Goal: Task Accomplishment & Management: Use online tool/utility

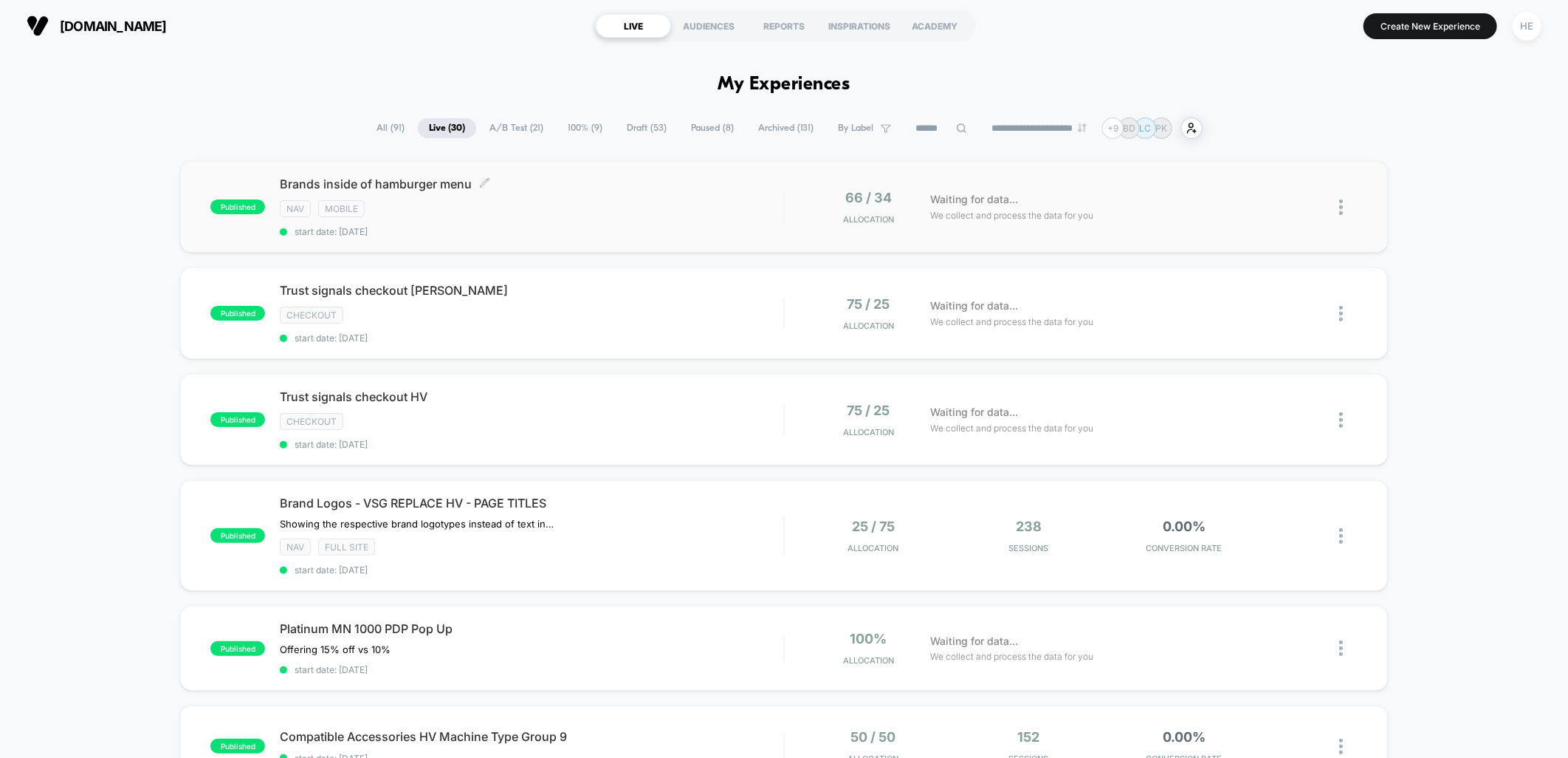
click at [536, 218] on div "Brands inside of hamburger menu Click to edit experience details Click to edit …" at bounding box center [531, 206] width 503 height 60
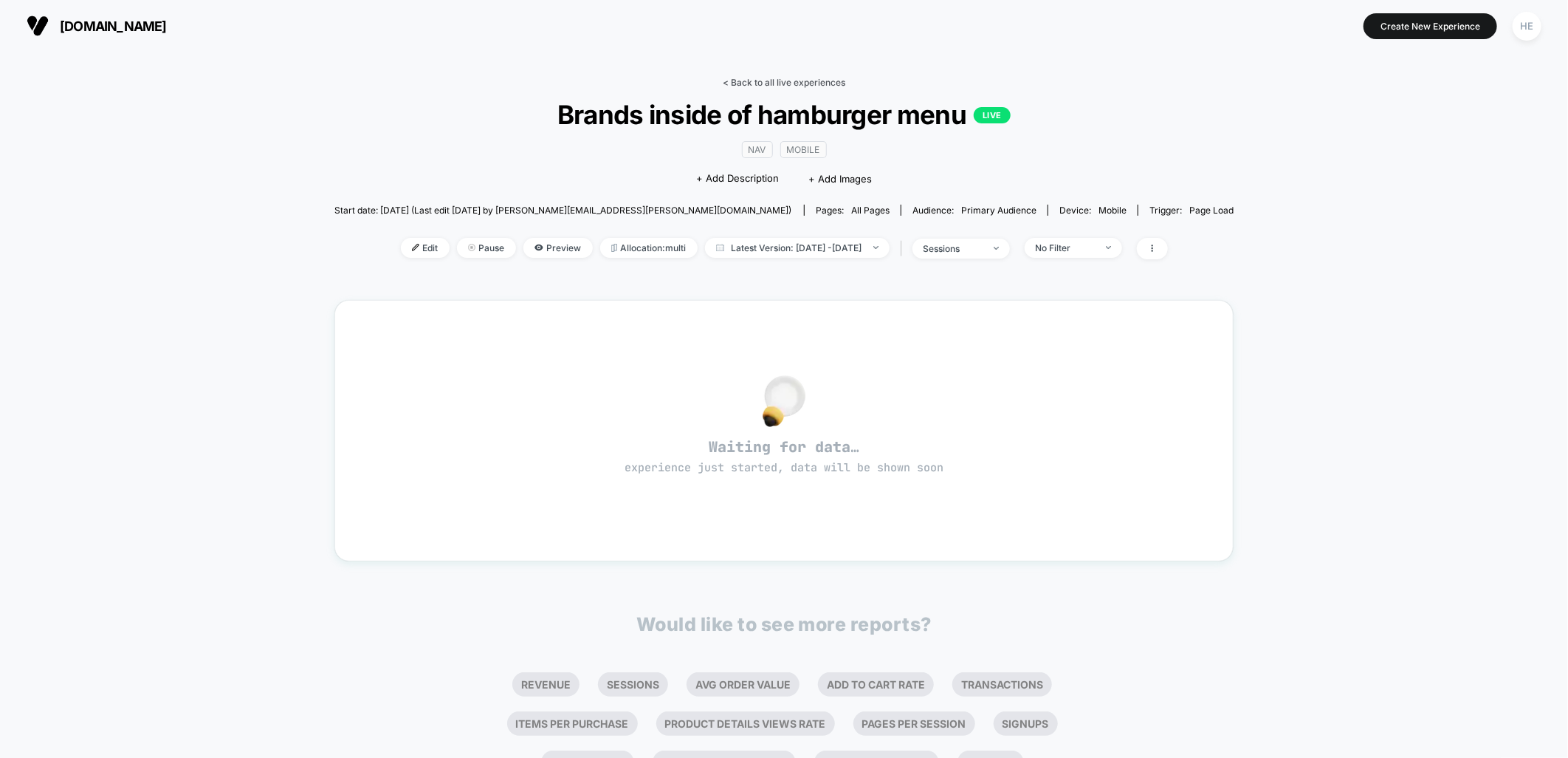
click at [736, 82] on link "< Back to all live experiences" at bounding box center [784, 83] width 123 height 11
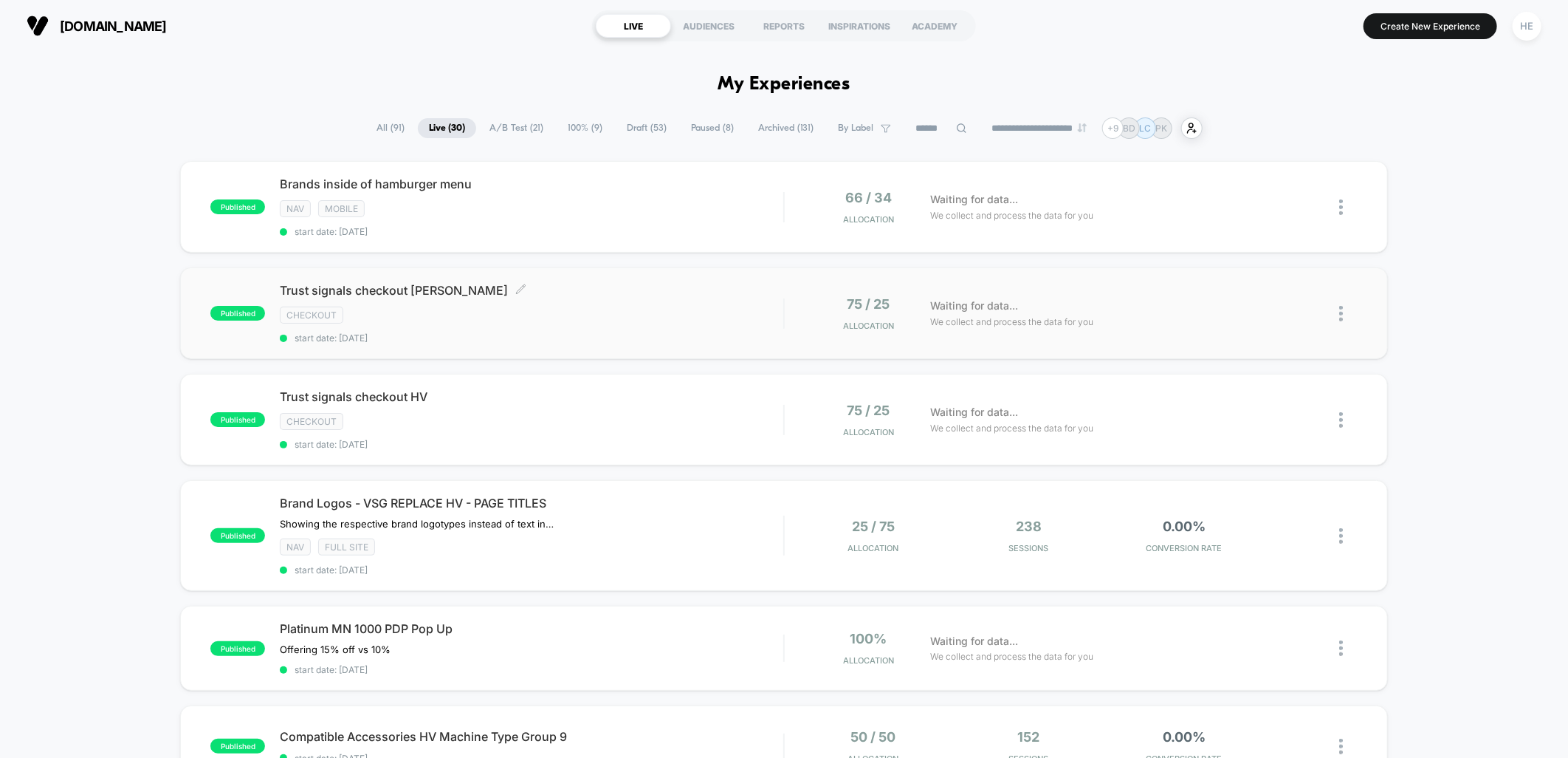
click at [573, 293] on span "Trust signals checkout PFAFF Click to edit experience details" at bounding box center [531, 290] width 503 height 14
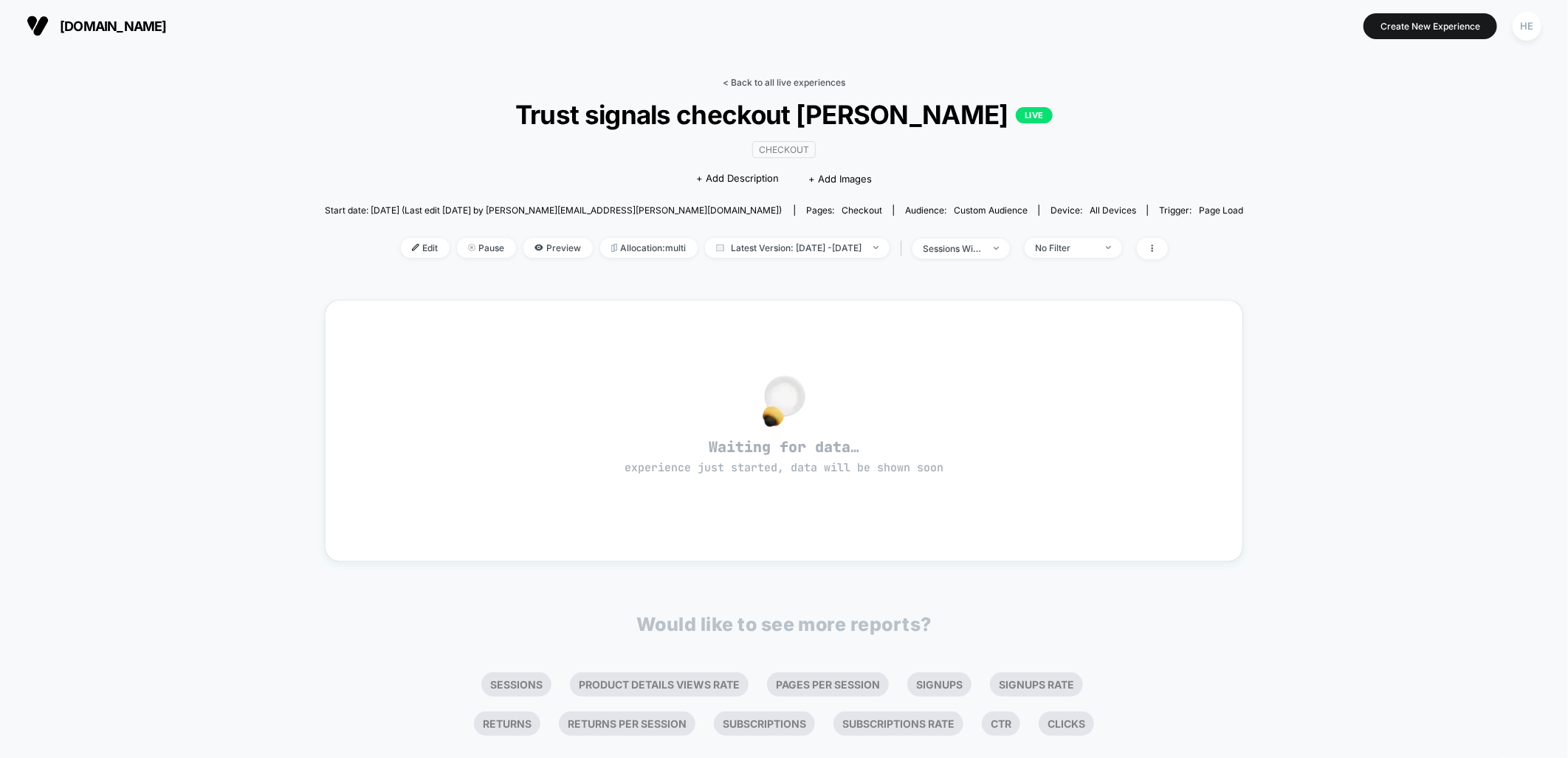
click at [751, 79] on link "< Back to all live experiences" at bounding box center [784, 83] width 123 height 11
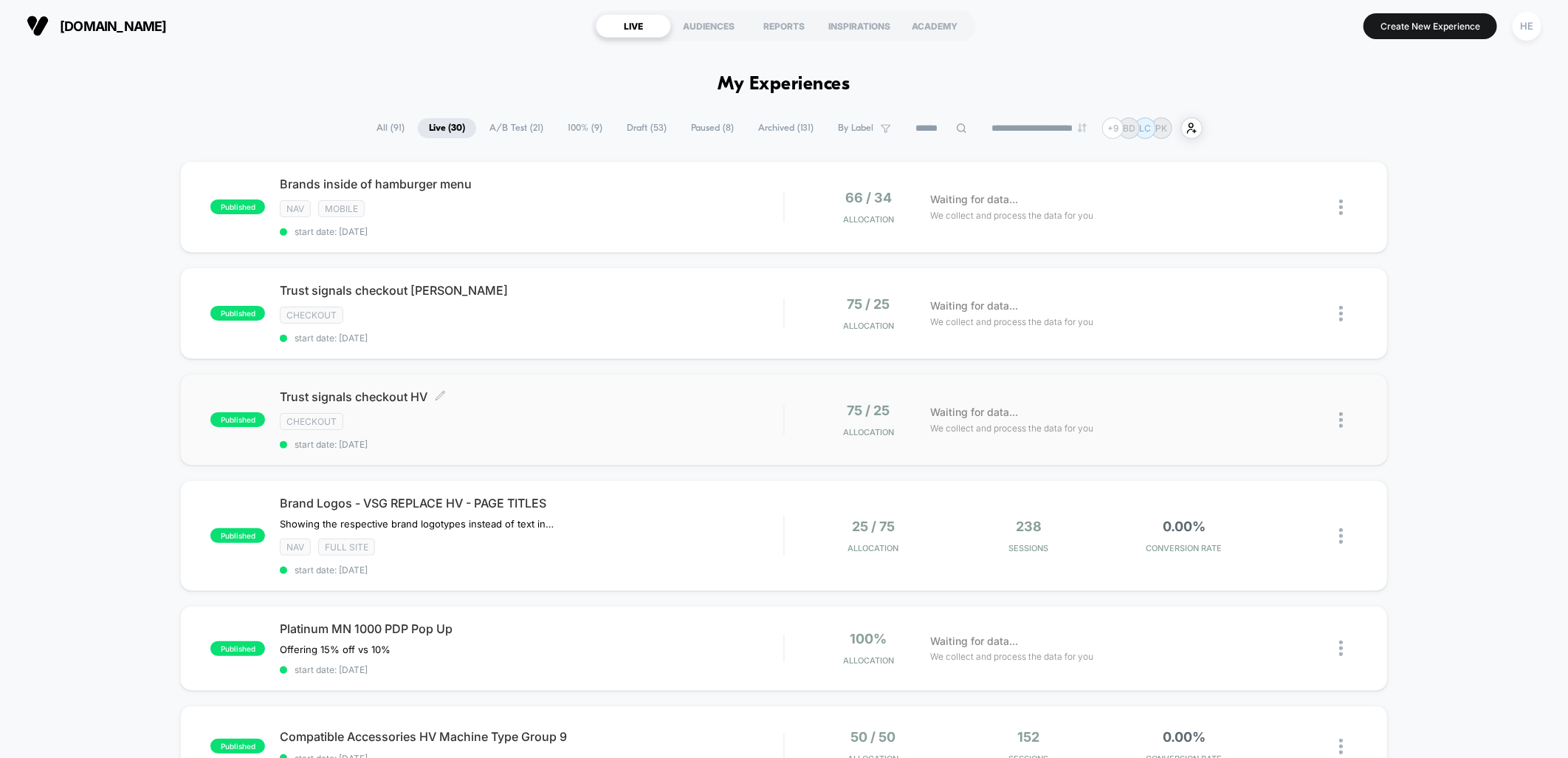
click at [622, 396] on span "Trust signals checkout HV Click to edit experience details" at bounding box center [531, 397] width 503 height 14
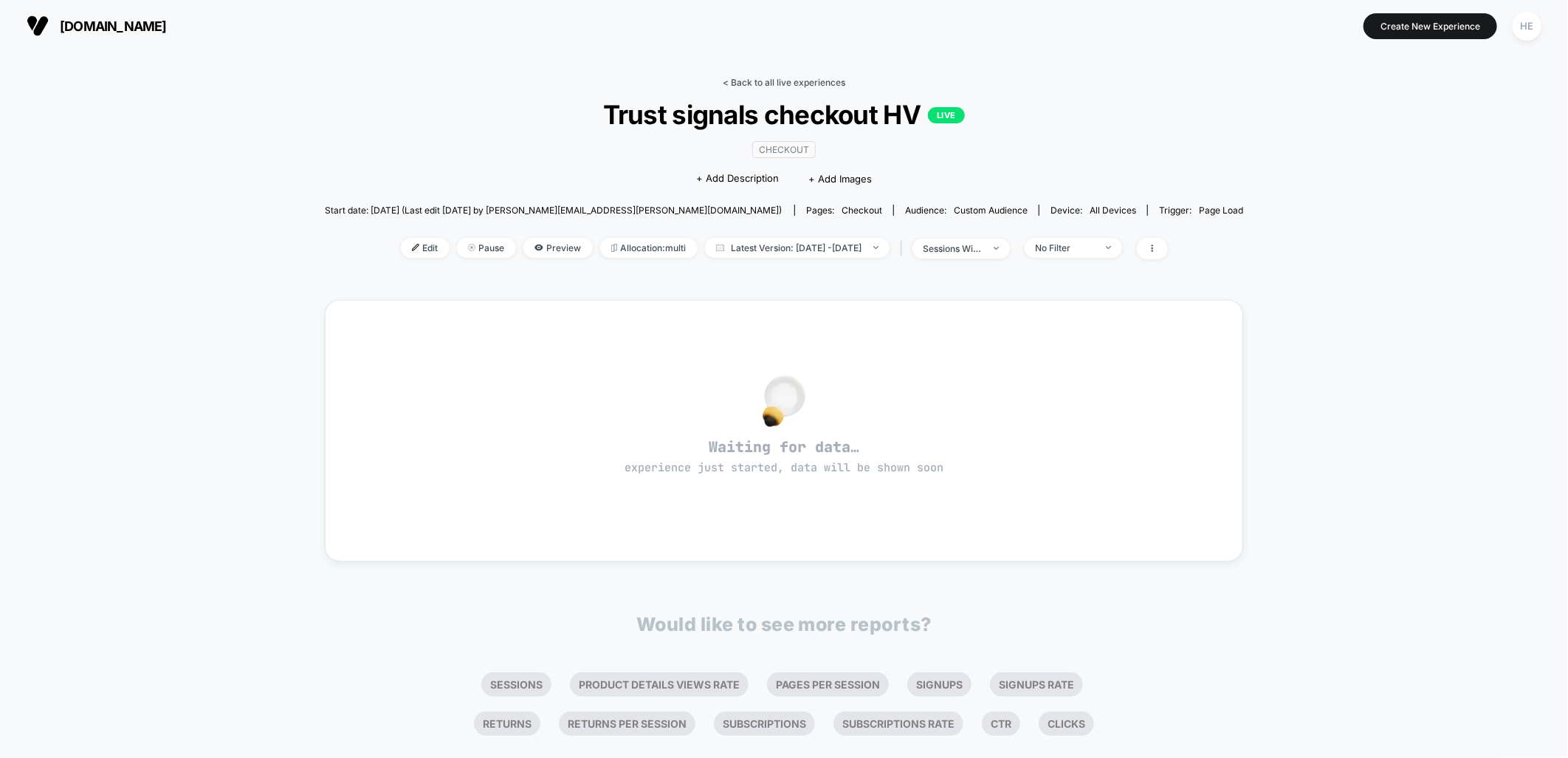
click at [739, 84] on link "< Back to all live experiences" at bounding box center [784, 83] width 123 height 11
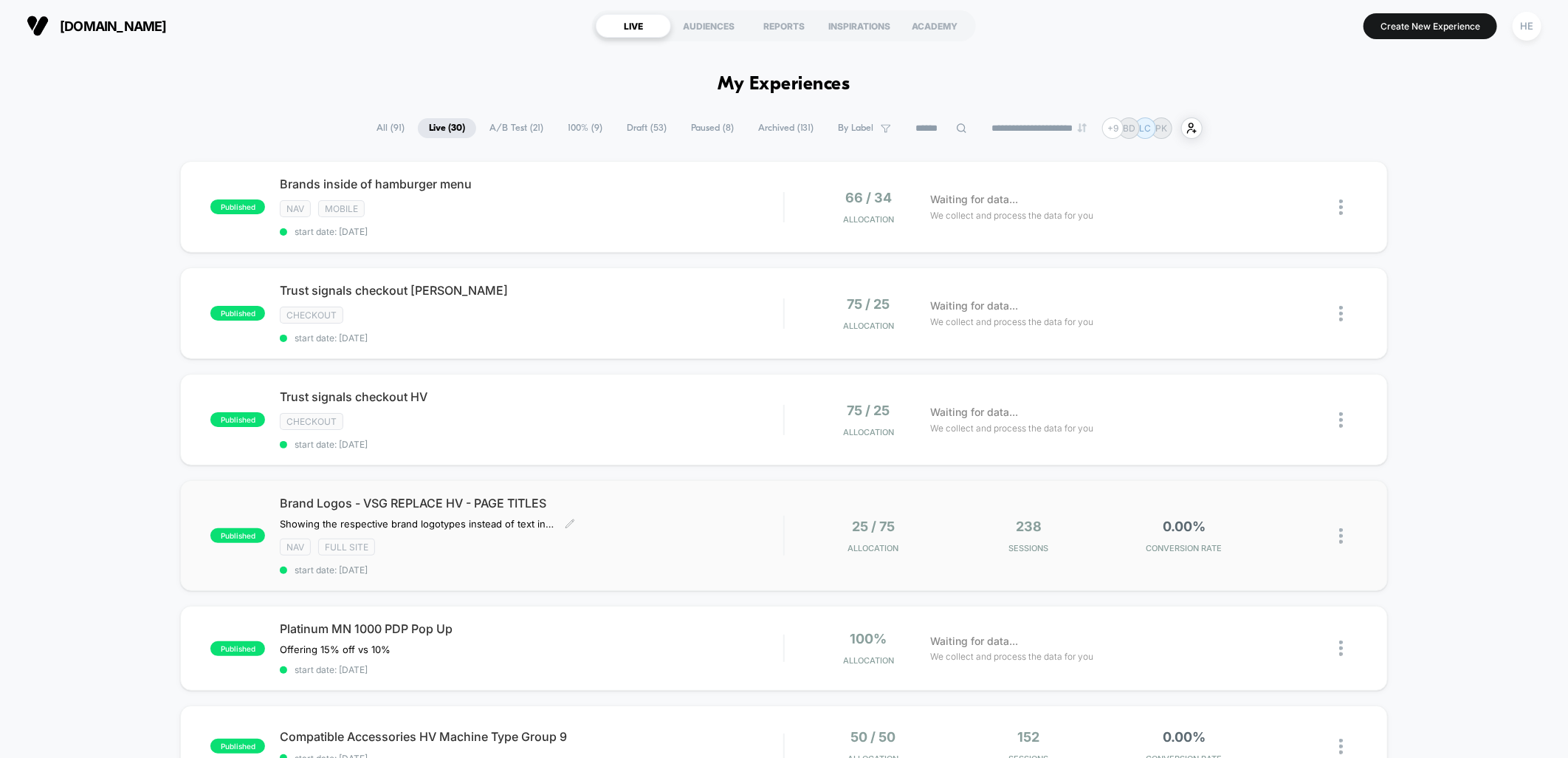
click at [677, 539] on div "NAV Full site" at bounding box center [531, 546] width 503 height 17
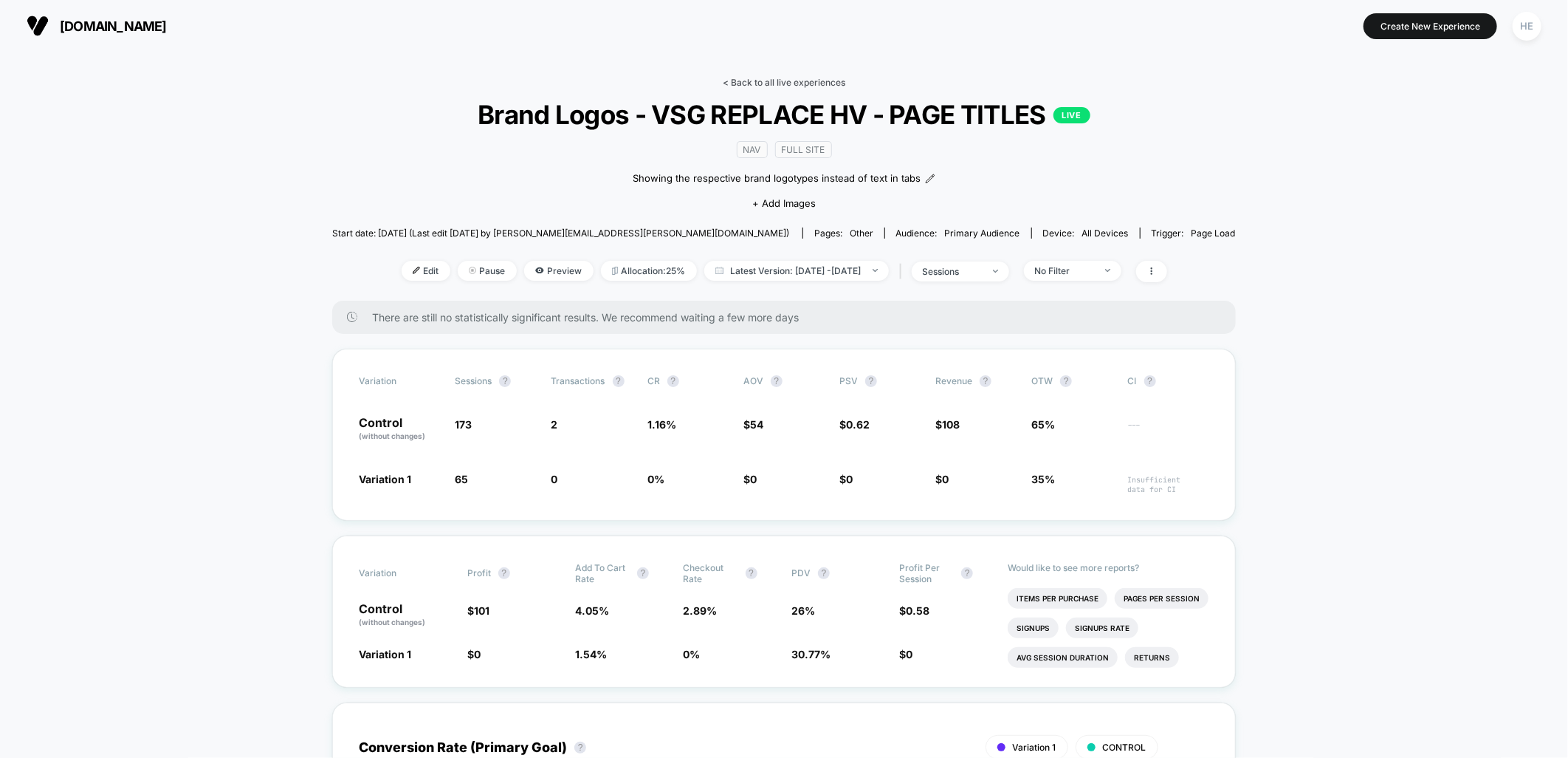
click at [784, 84] on link "< Back to all live experiences" at bounding box center [784, 83] width 123 height 11
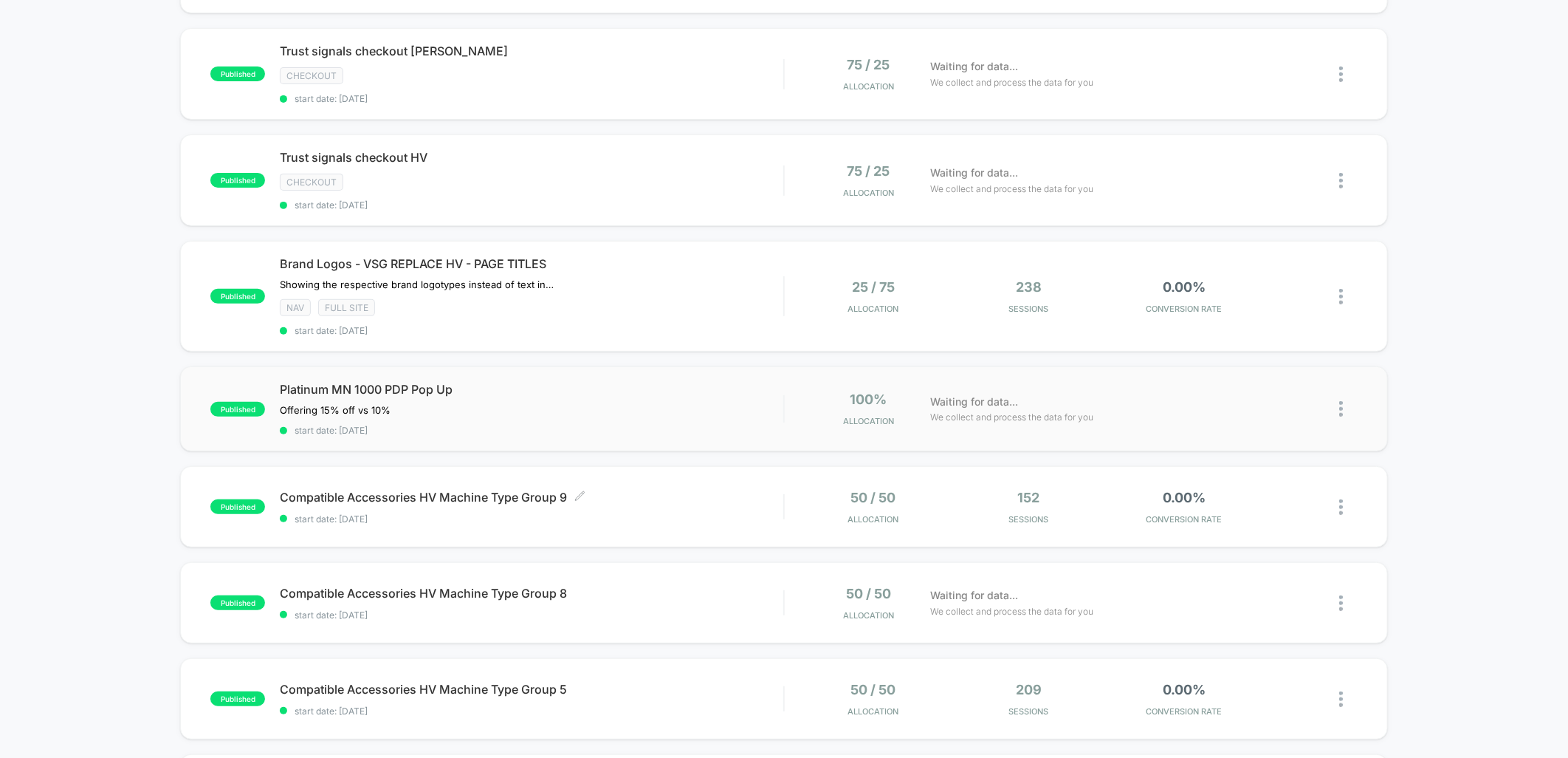
scroll to position [246, 0]
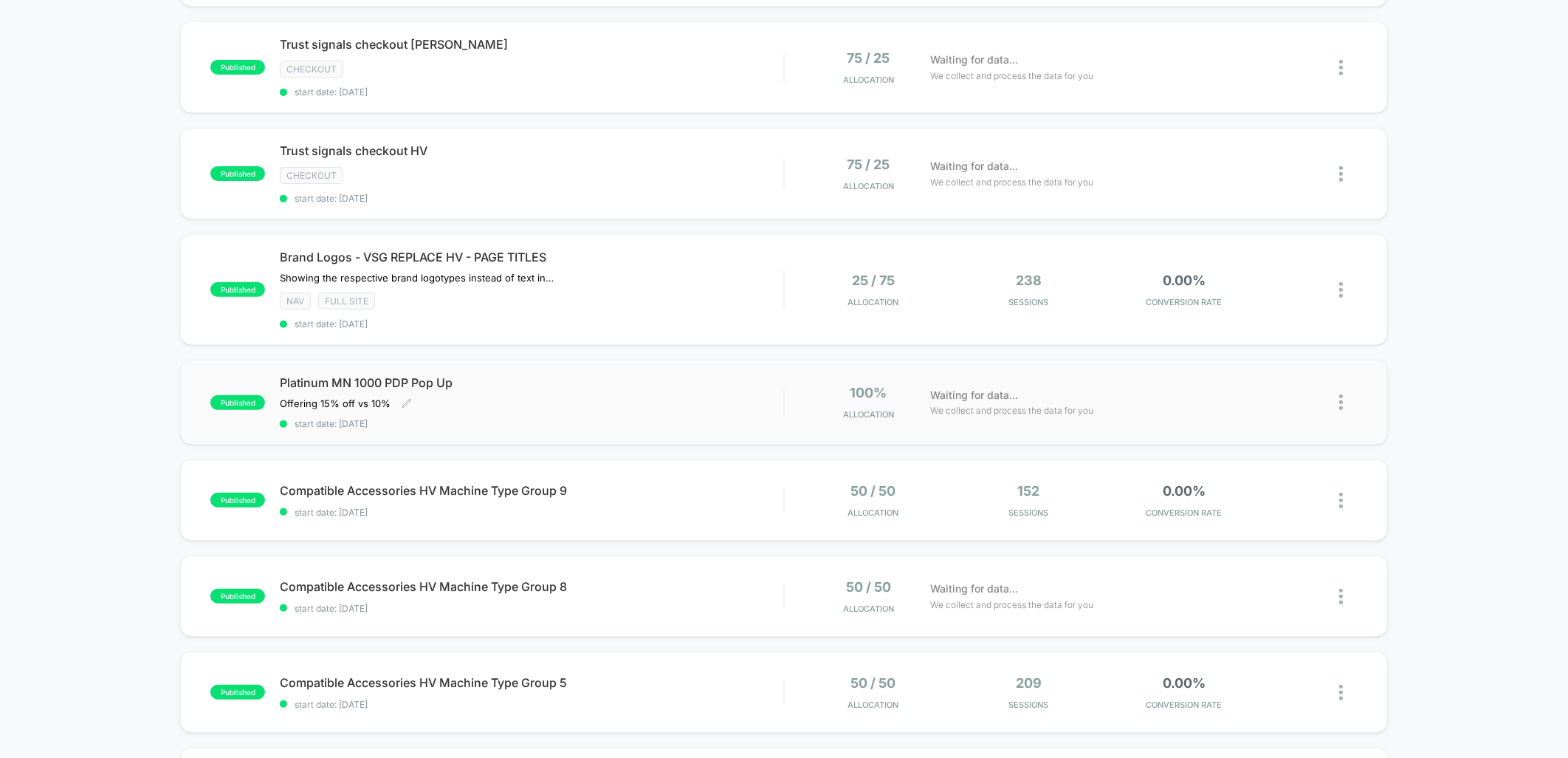
click at [658, 377] on span "Platinum MN 1000 PDP Pop Up" at bounding box center [531, 382] width 503 height 14
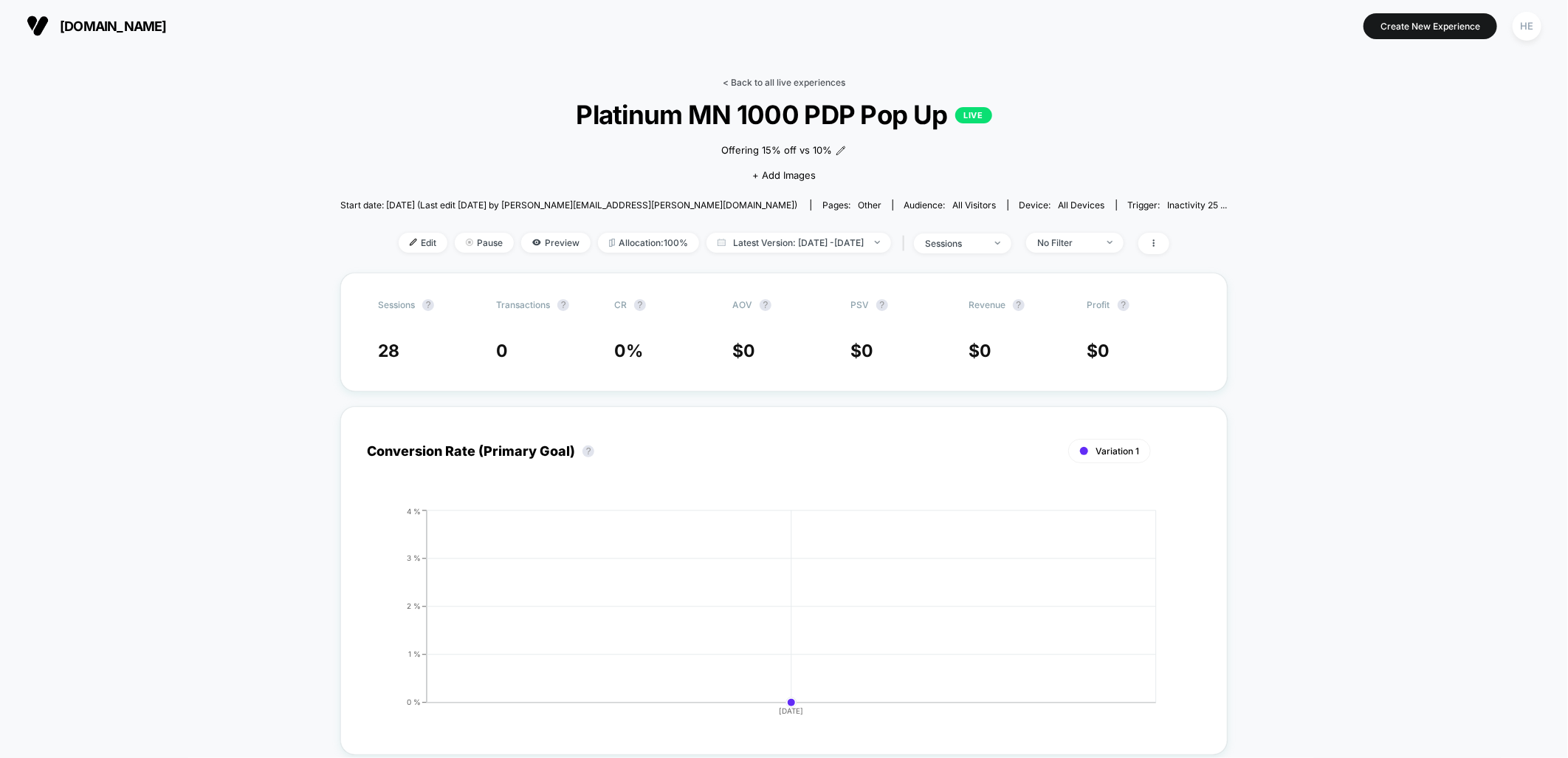
click at [743, 78] on link "< Back to all live experiences" at bounding box center [784, 83] width 123 height 11
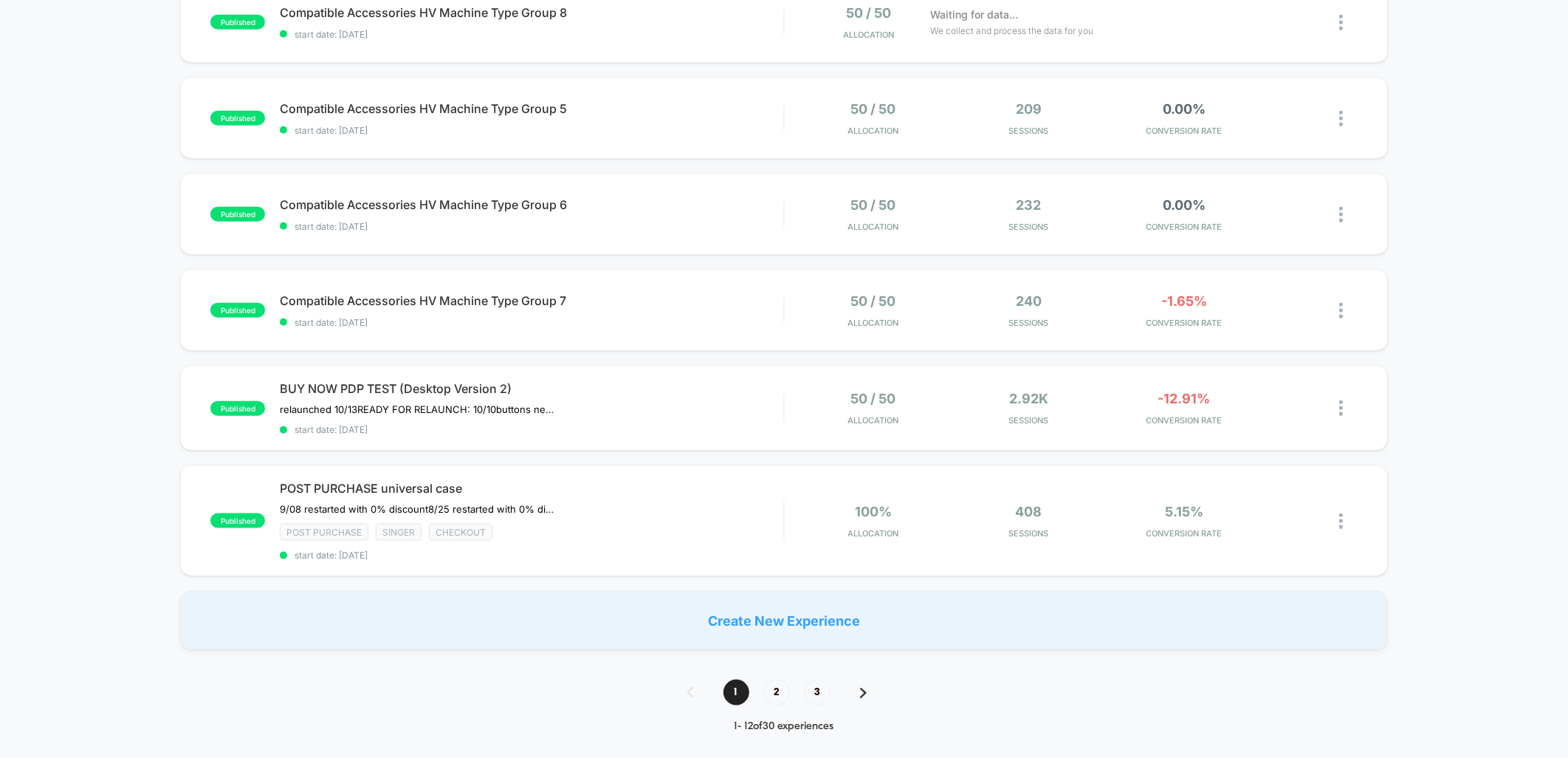
scroll to position [821, 0]
click at [773, 685] on span "2" at bounding box center [777, 691] width 26 height 26
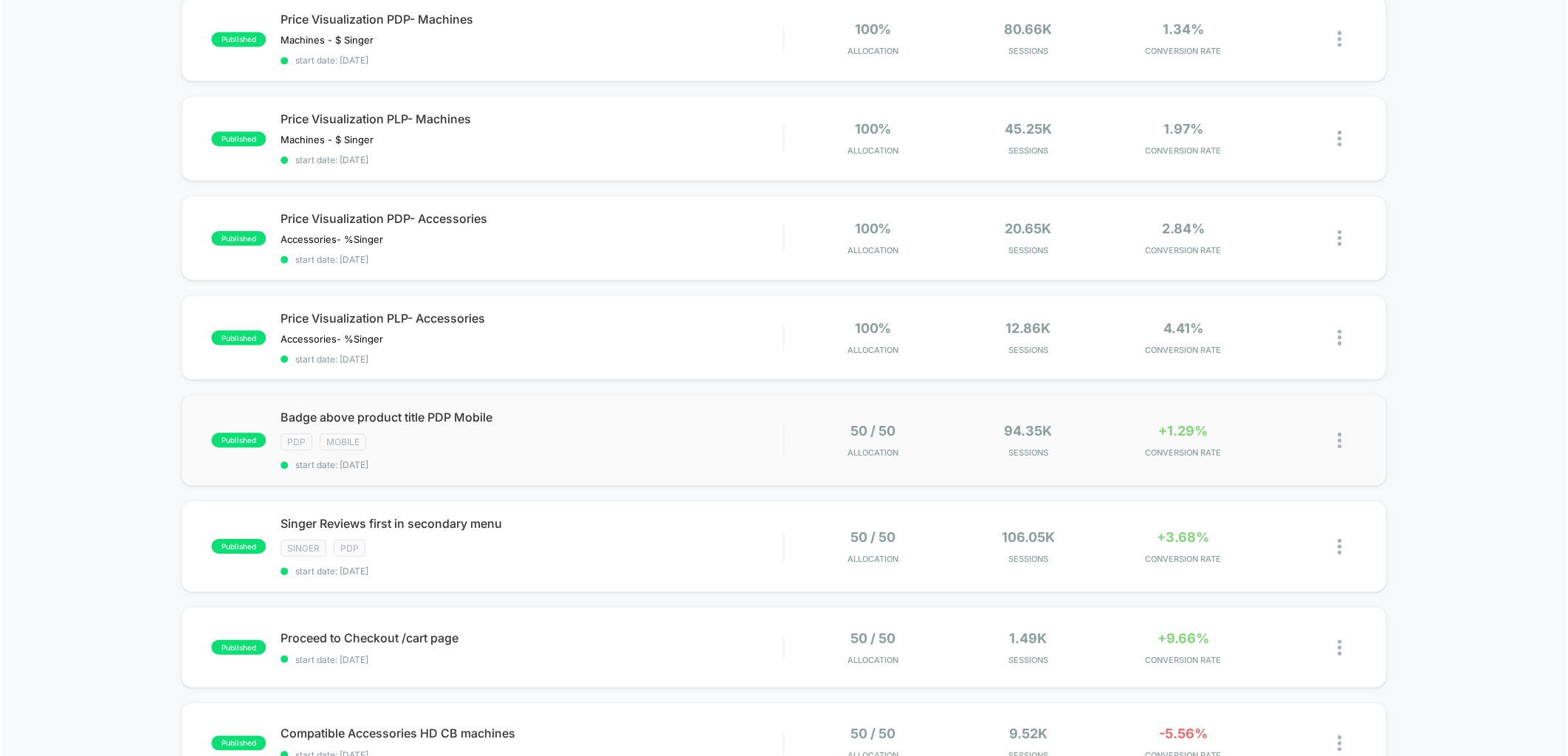
scroll to position [574, 0]
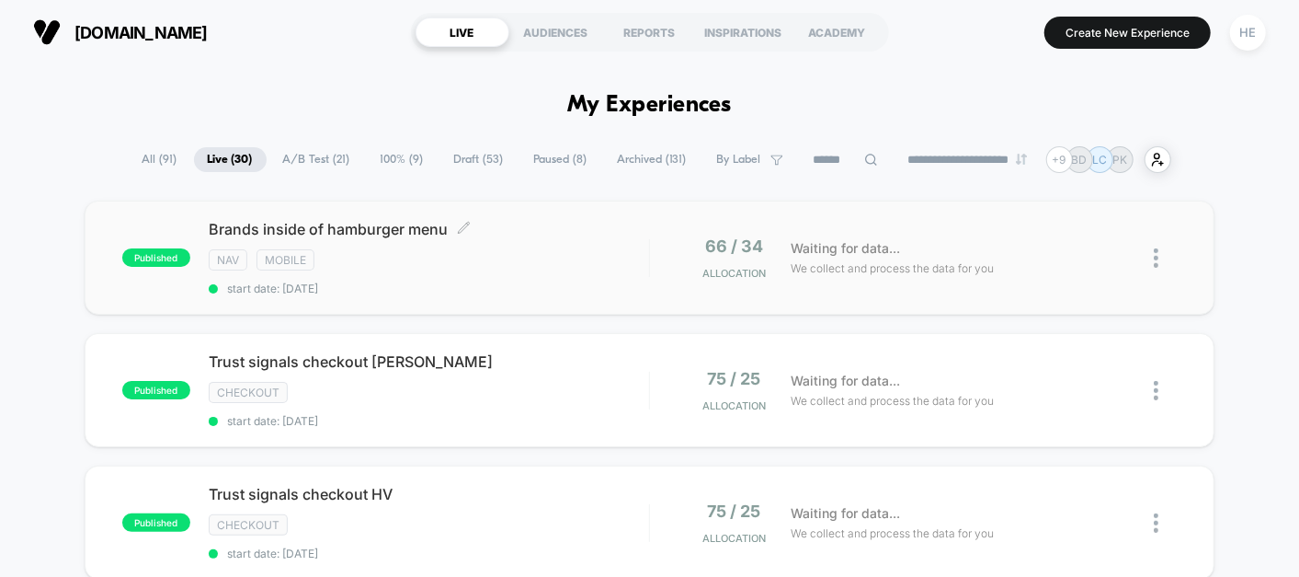
click at [570, 271] on div "Brands inside of hamburger menu Click to edit experience details Click to edit …" at bounding box center [429, 257] width 441 height 75
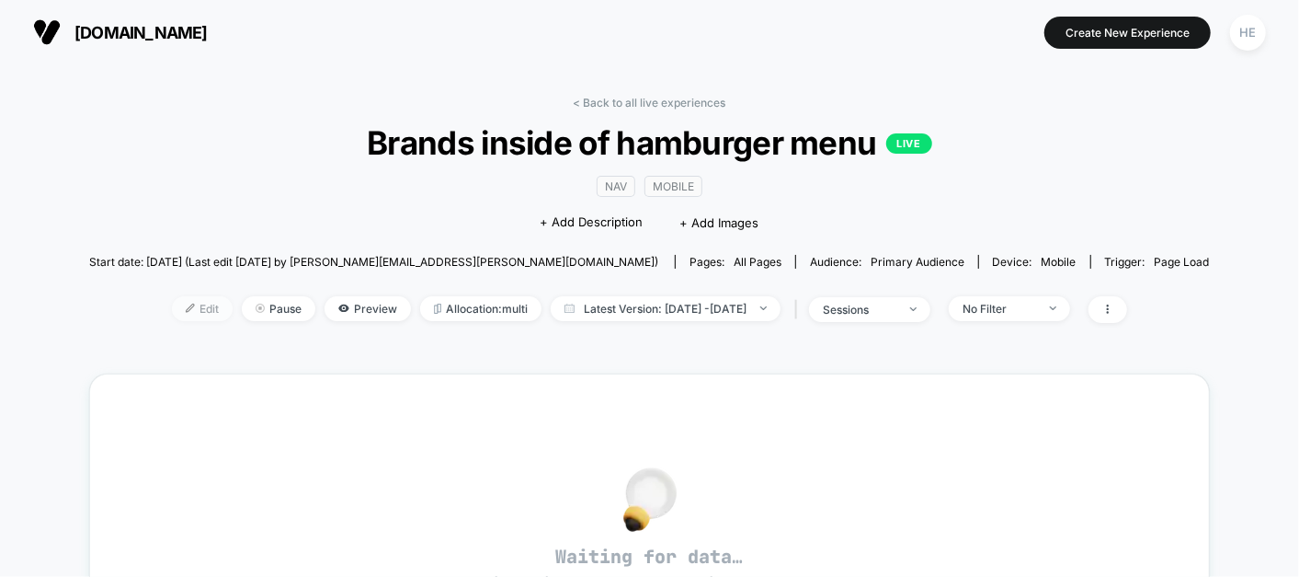
click at [185, 298] on span "Edit" at bounding box center [202, 308] width 61 height 25
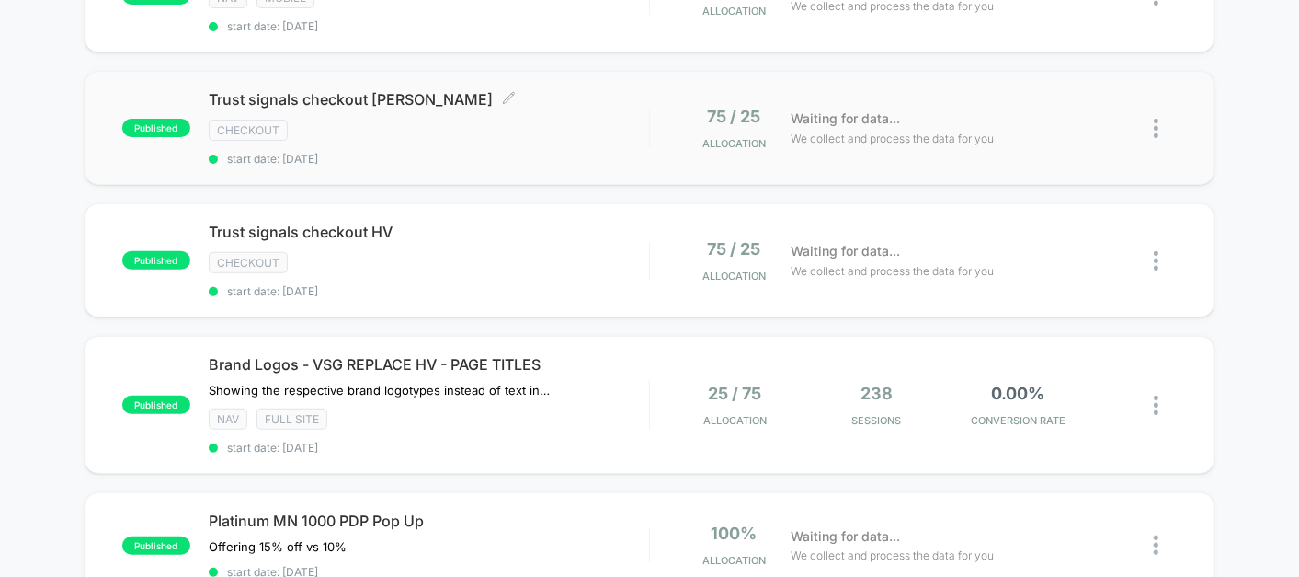
scroll to position [124, 0]
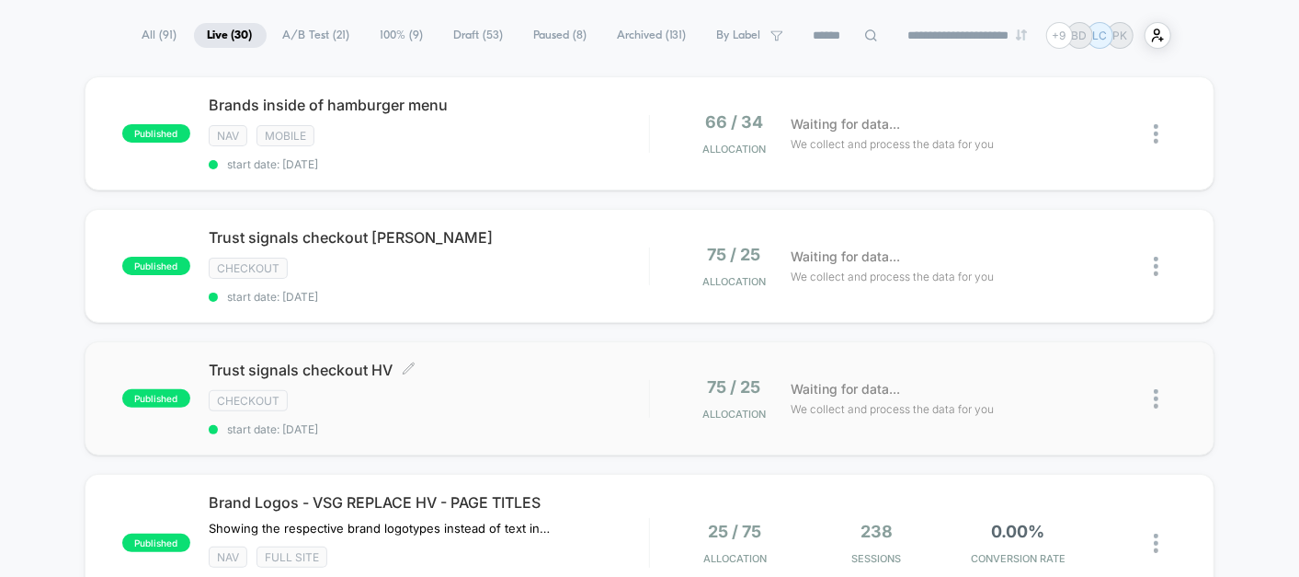
click at [517, 383] on div "Trust signals checkout HV Click to edit experience details Click to edit experi…" at bounding box center [429, 398] width 441 height 75
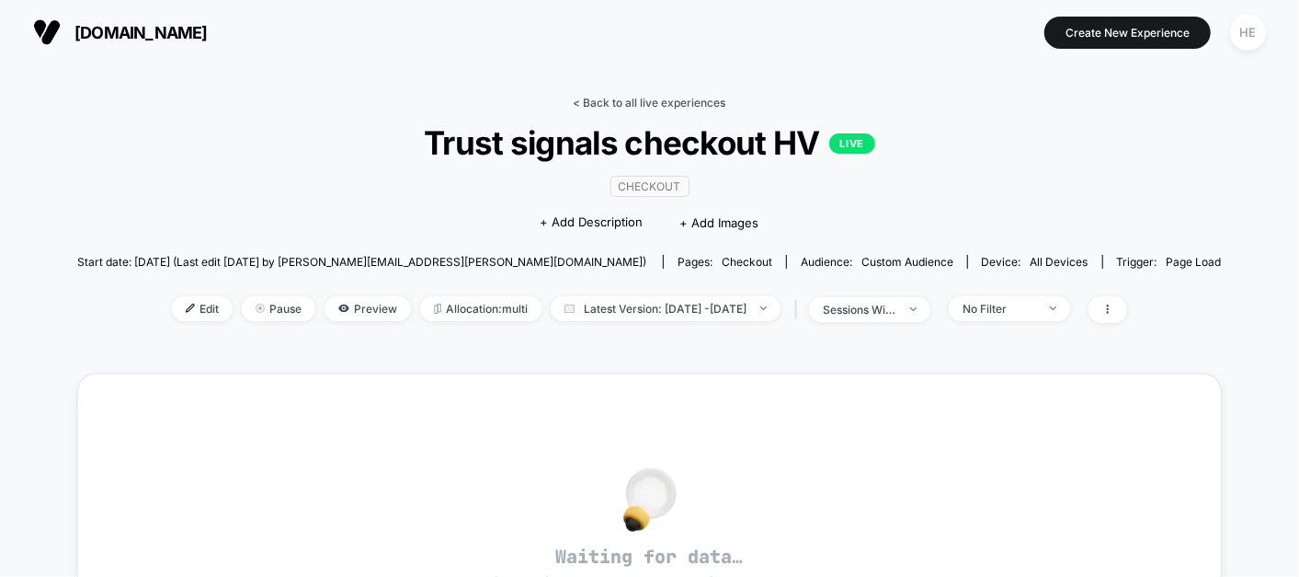
click at [637, 105] on link "< Back to all live experiences" at bounding box center [650, 103] width 153 height 14
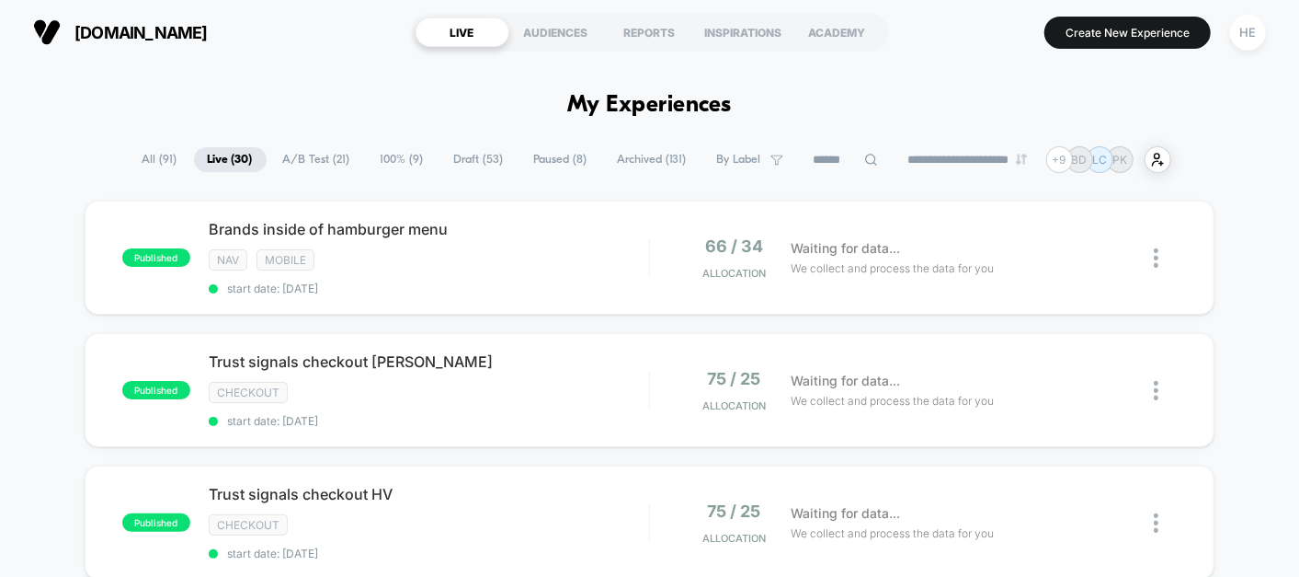
scroll to position [184, 0]
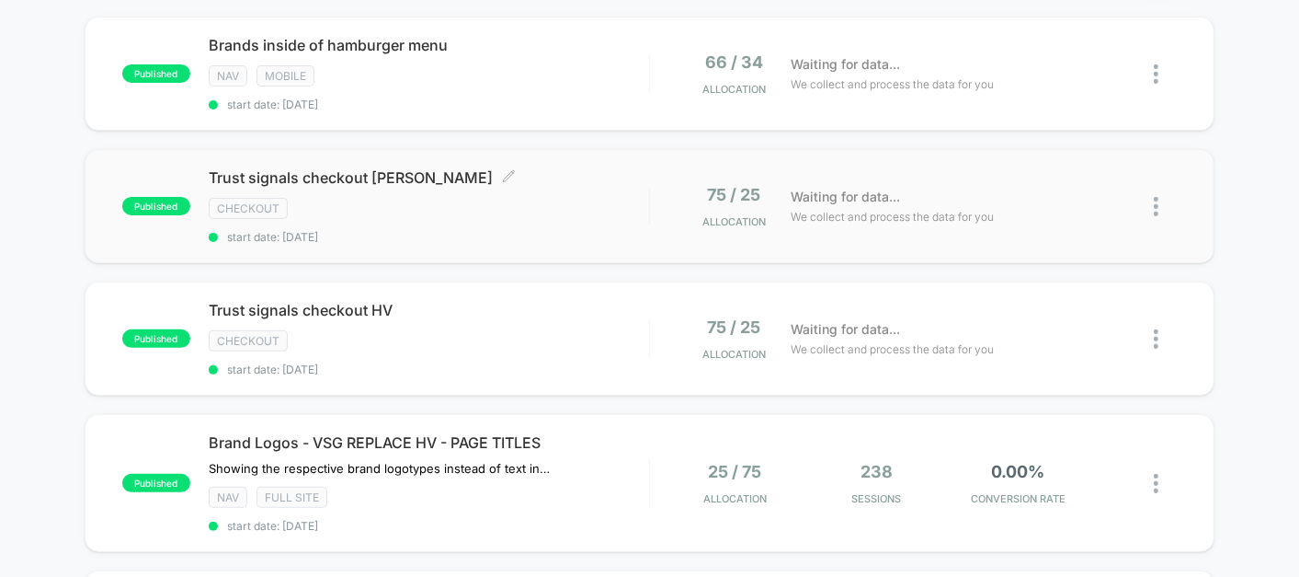
click at [559, 234] on span "start date: [DATE]" at bounding box center [429, 237] width 441 height 14
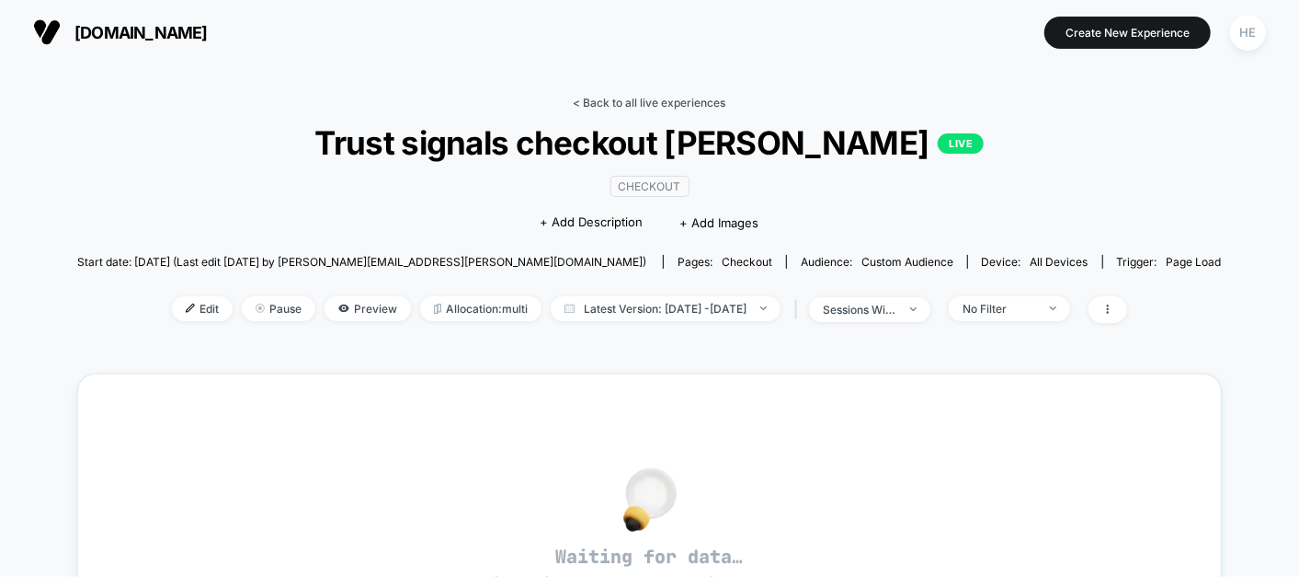
click at [658, 99] on link "< Back to all live experiences" at bounding box center [650, 103] width 153 height 14
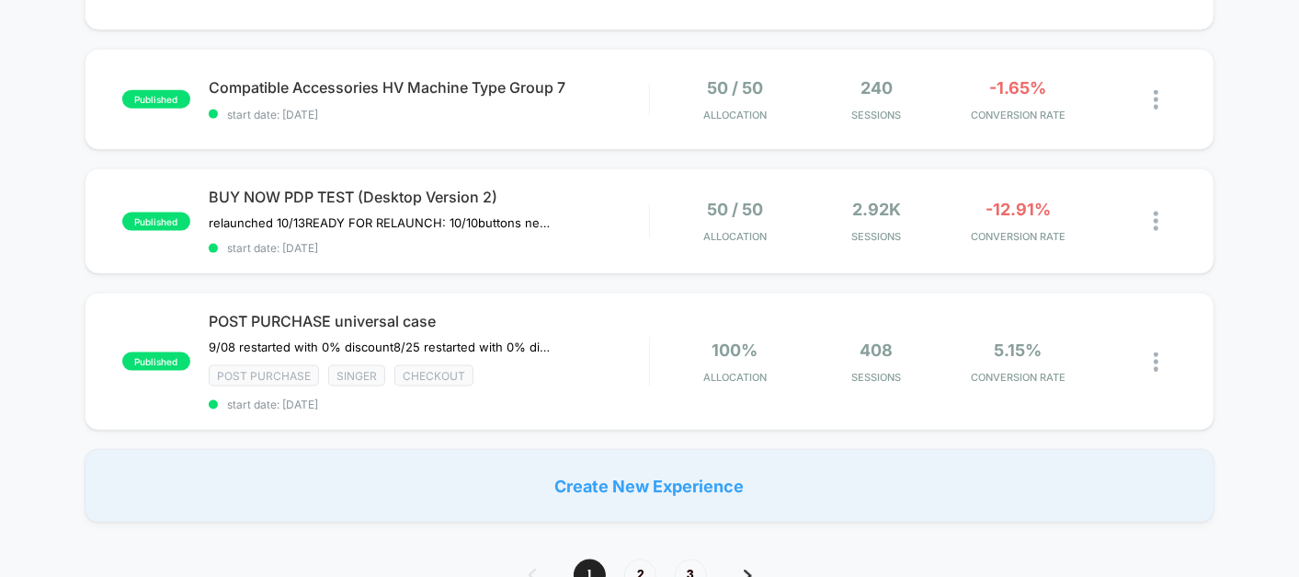
scroll to position [1307, 0]
click at [640, 560] on span "2" at bounding box center [640, 576] width 32 height 32
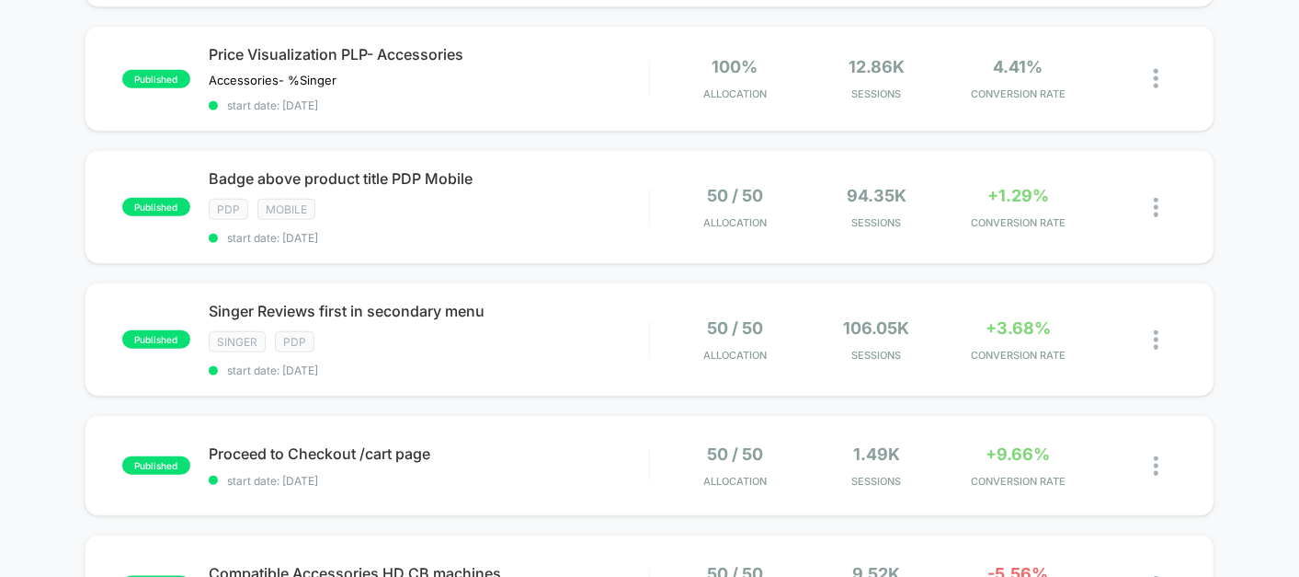
scroll to position [0, 0]
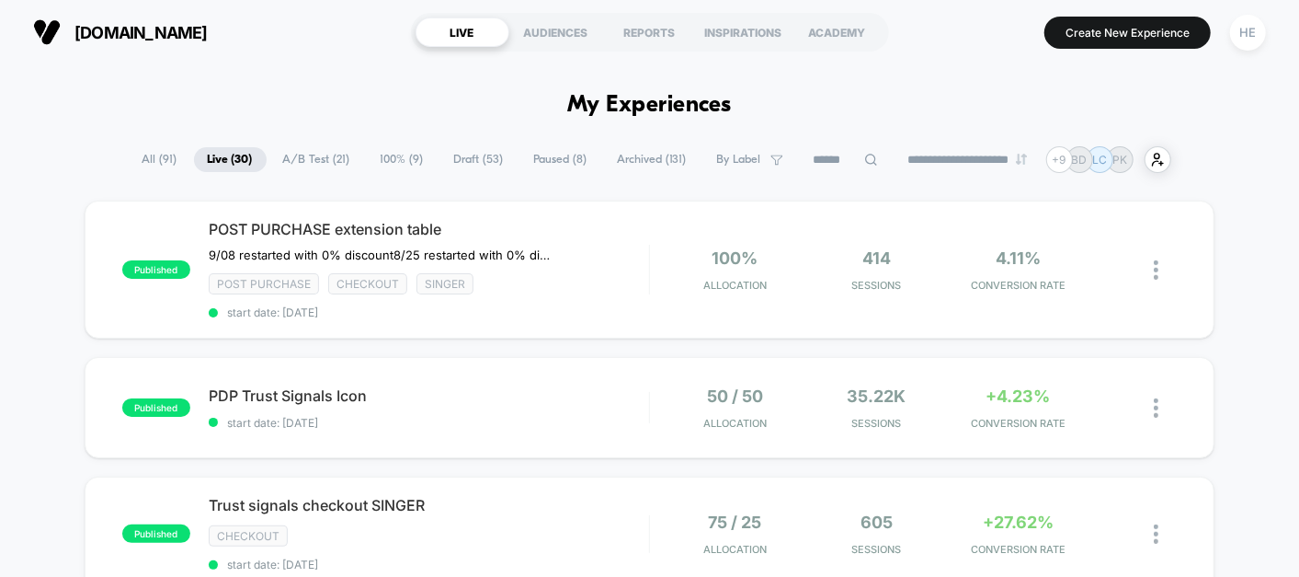
click at [223, 155] on span "Live ( 30 )" at bounding box center [230, 159] width 73 height 25
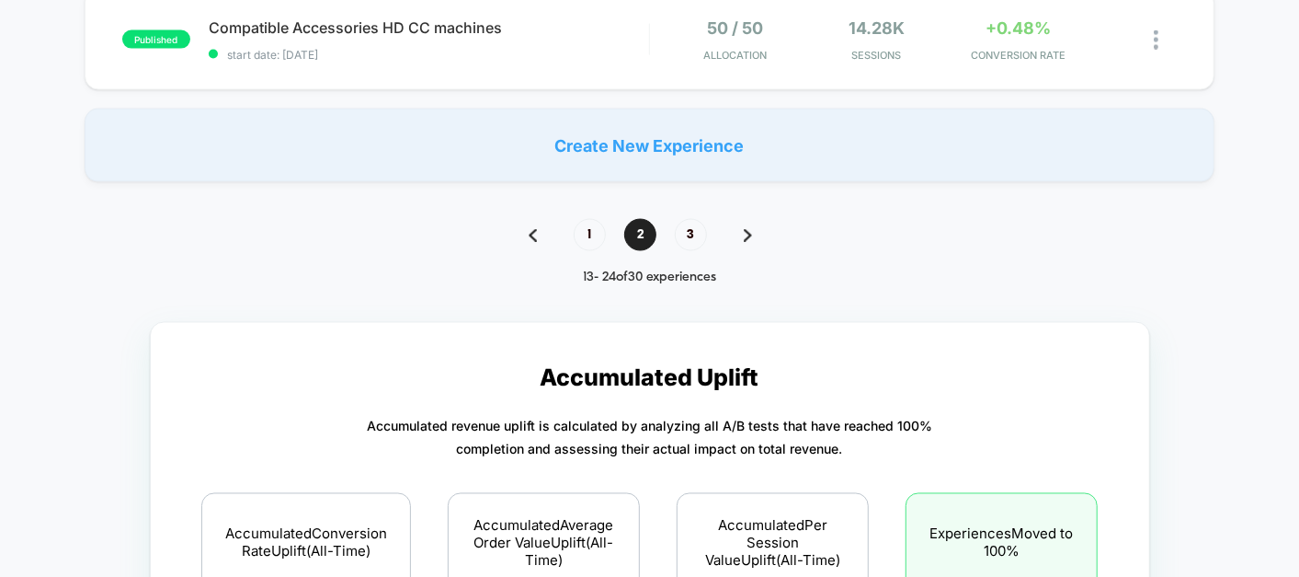
scroll to position [1621, 0]
click at [590, 218] on span "1" at bounding box center [590, 234] width 32 height 32
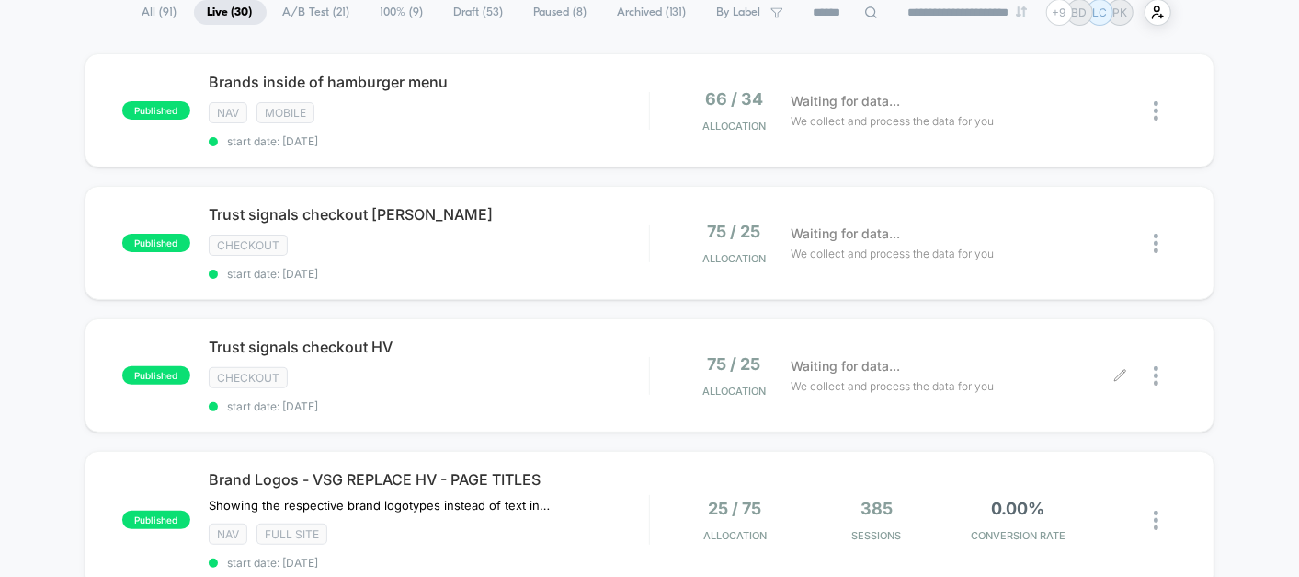
scroll to position [0, 0]
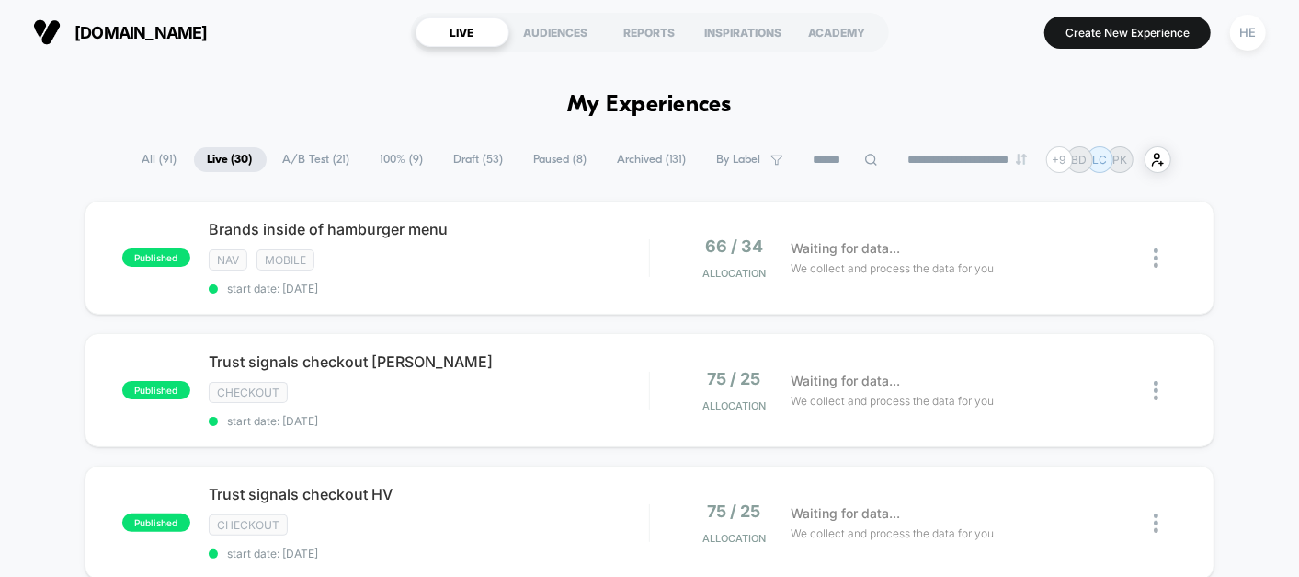
click at [223, 162] on span "Live ( 30 )" at bounding box center [230, 159] width 73 height 25
click at [513, 252] on div "NAV Mobile" at bounding box center [429, 259] width 441 height 21
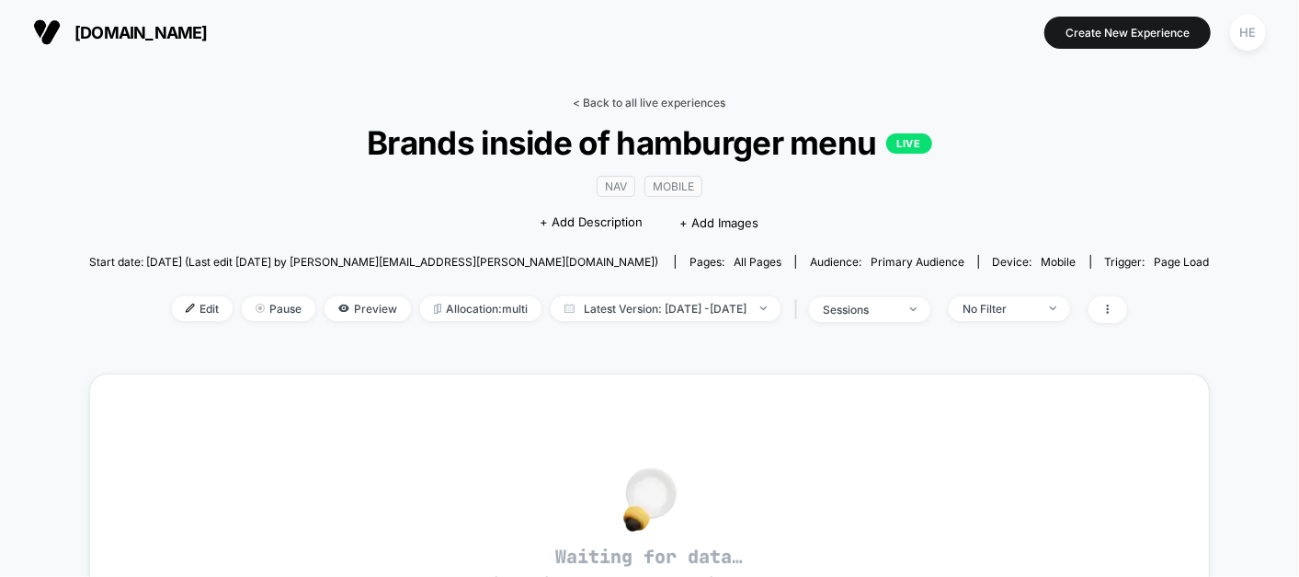
click at [678, 107] on link "< Back to all live experiences" at bounding box center [650, 103] width 153 height 14
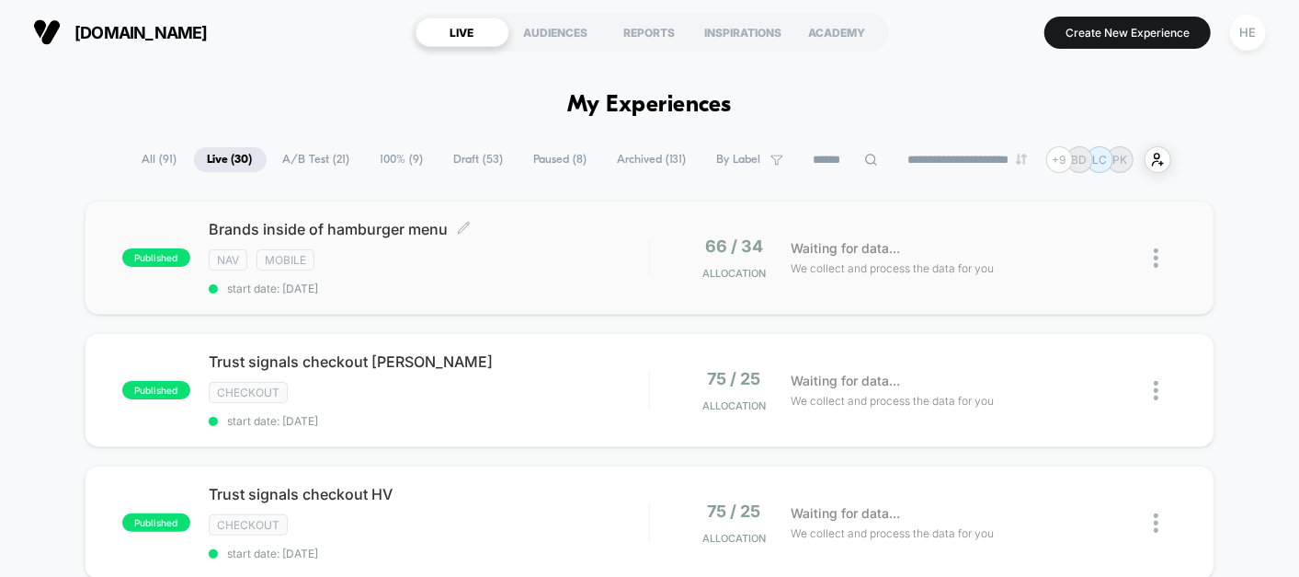
click at [578, 255] on div "NAV Mobile" at bounding box center [429, 259] width 441 height 21
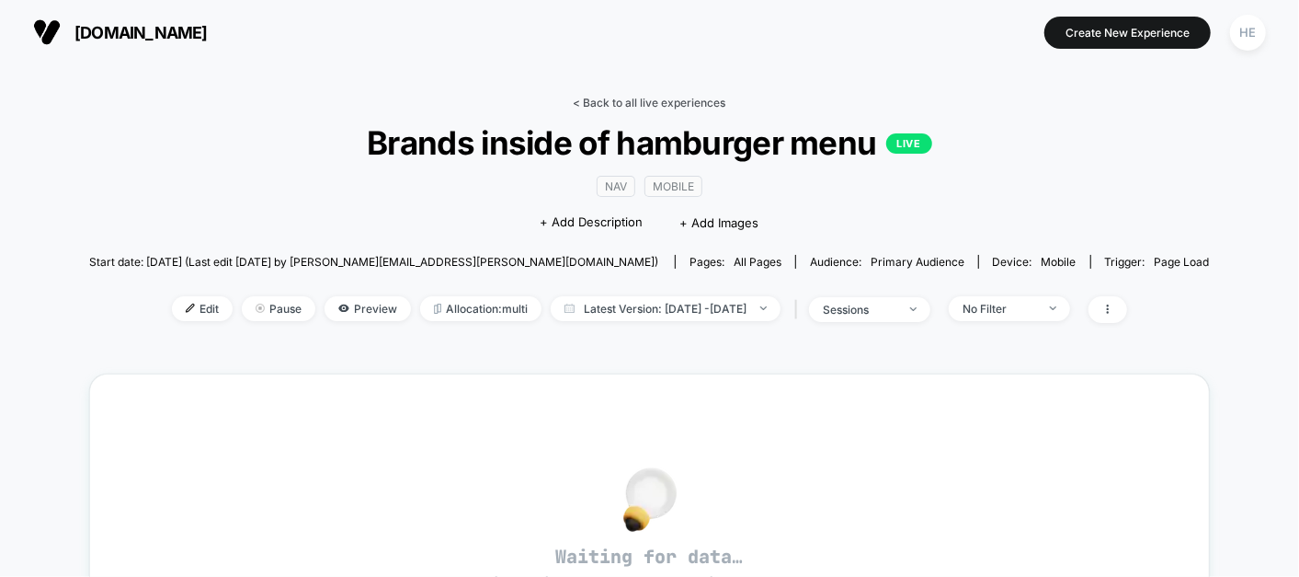
click at [665, 102] on link "< Back to all live experiences" at bounding box center [650, 103] width 153 height 14
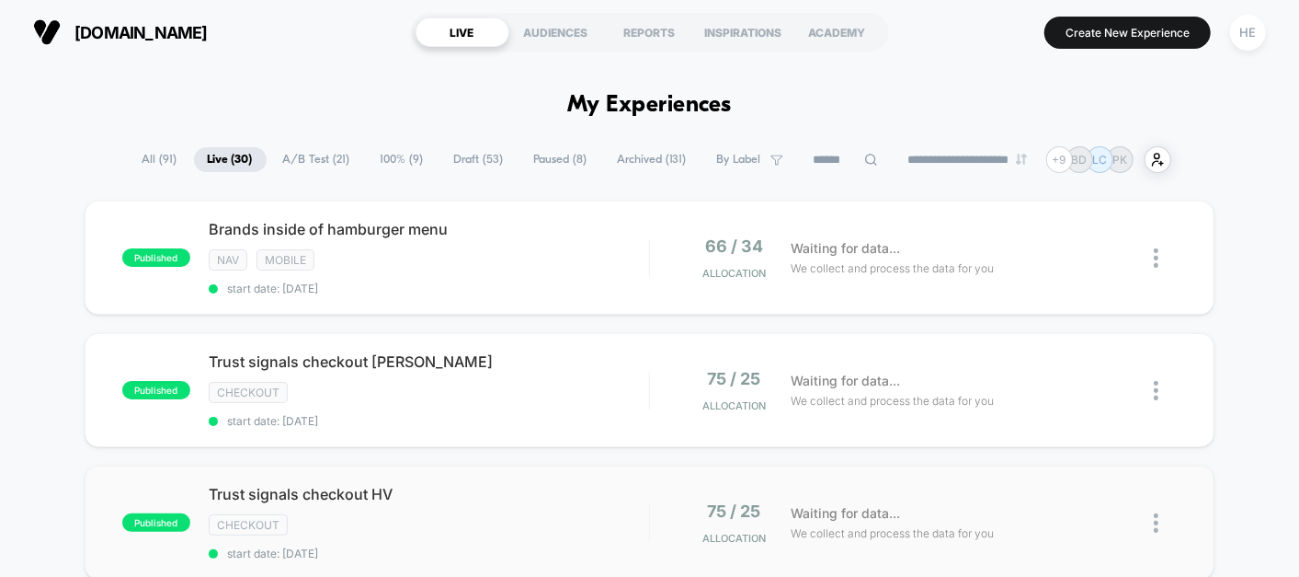
click at [503, 477] on div "published Trust signals checkout HV checkout start date: 2025-10-14 75 / 25 All…" at bounding box center [650, 522] width 1130 height 114
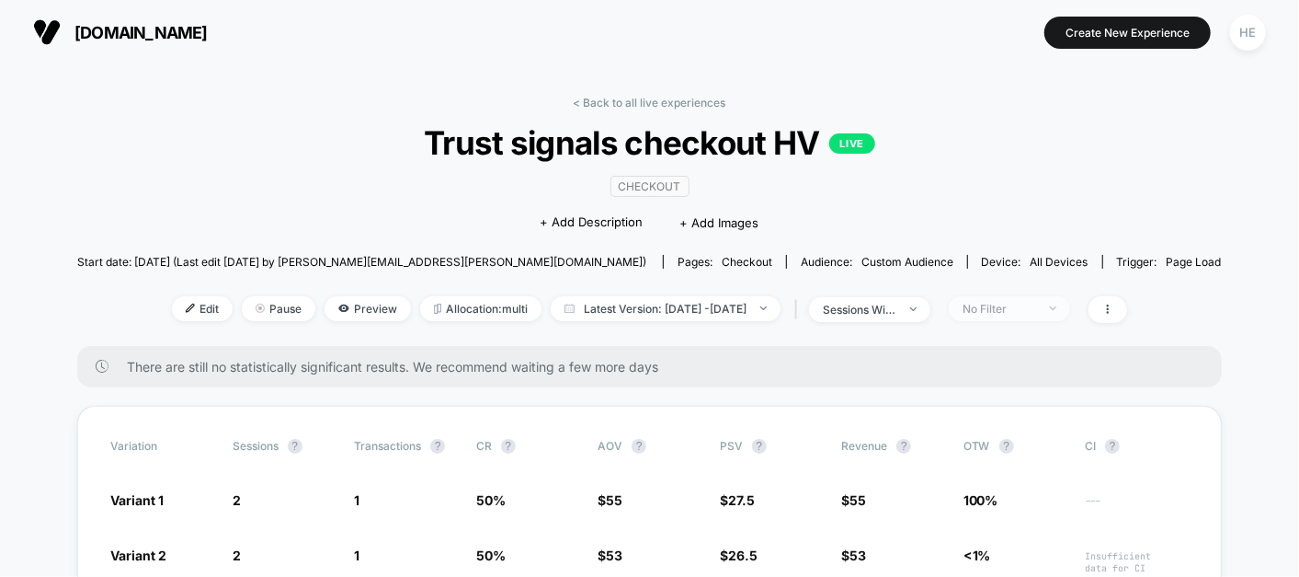
click at [1036, 313] on div "No Filter" at bounding box center [1000, 309] width 74 height 14
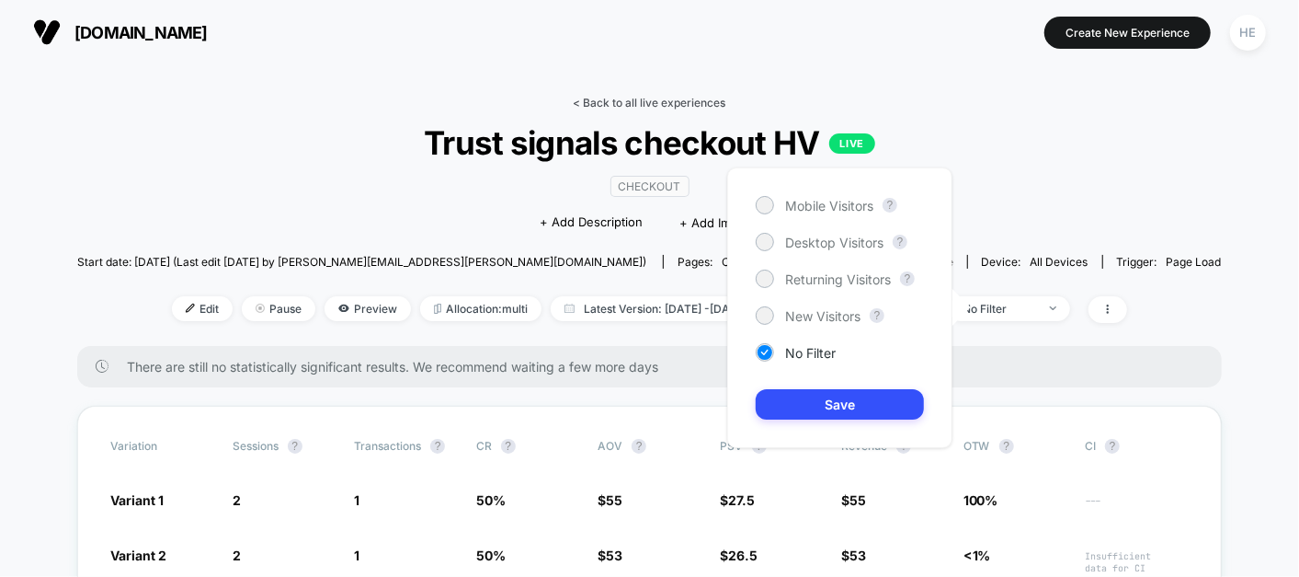
click at [610, 107] on link "< Back to all live experiences" at bounding box center [650, 103] width 153 height 14
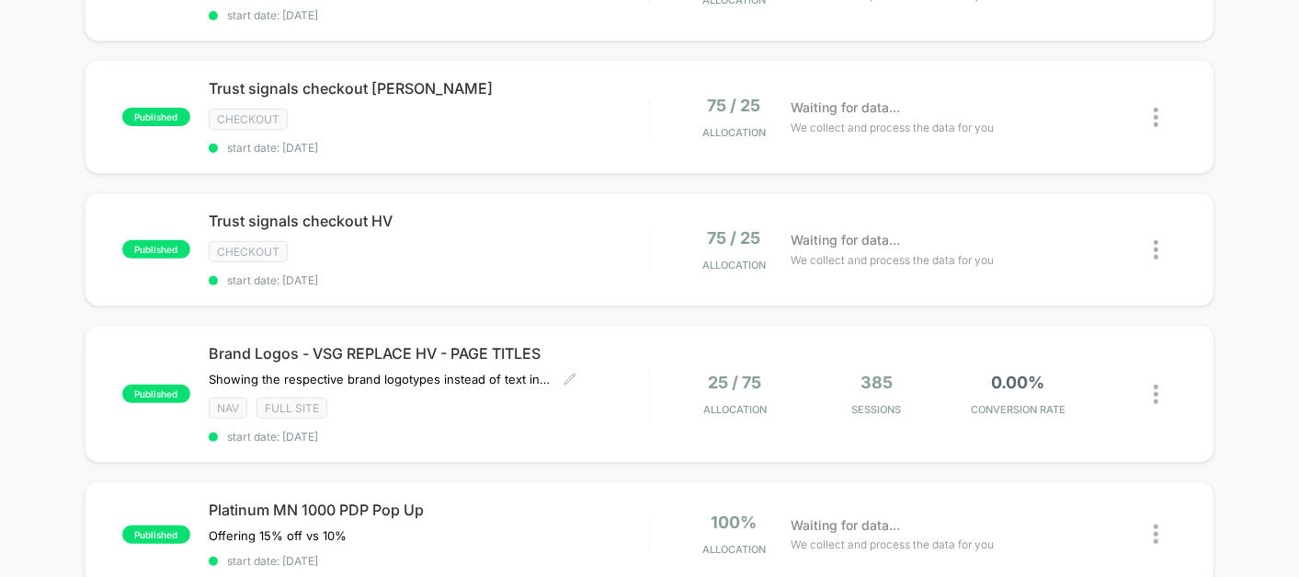
scroll to position [138, 0]
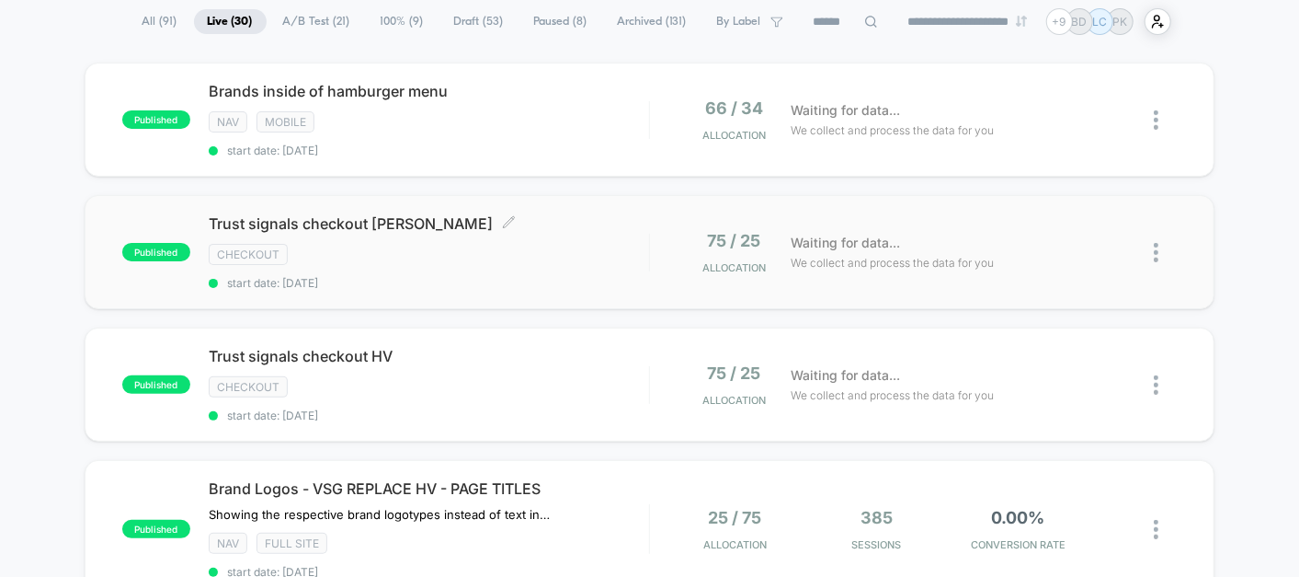
click at [588, 219] on span "Trust signals checkout PFAFF Click to edit experience details" at bounding box center [429, 223] width 441 height 18
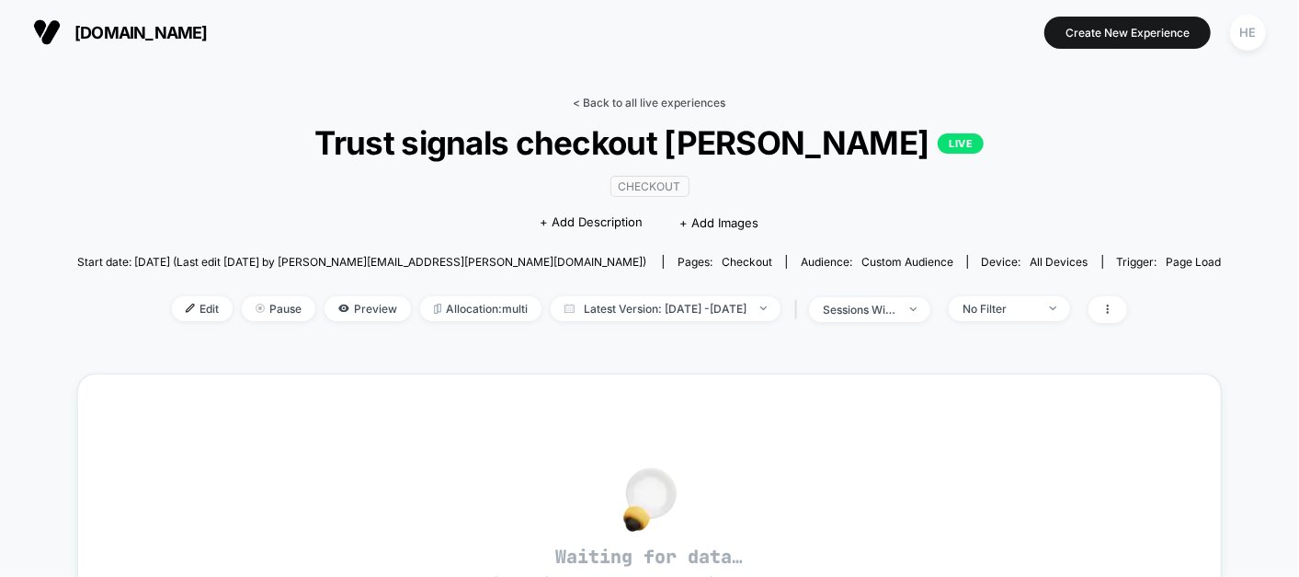
click at [663, 97] on link "< Back to all live experiences" at bounding box center [650, 103] width 153 height 14
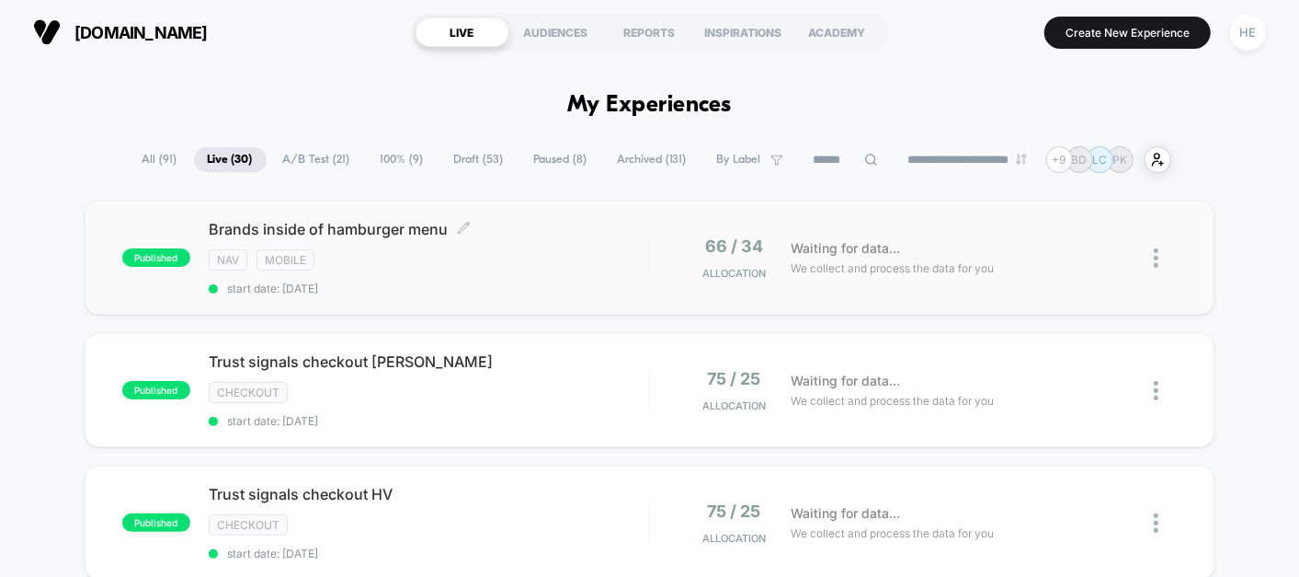
click at [512, 261] on div "NAV Mobile" at bounding box center [429, 259] width 441 height 21
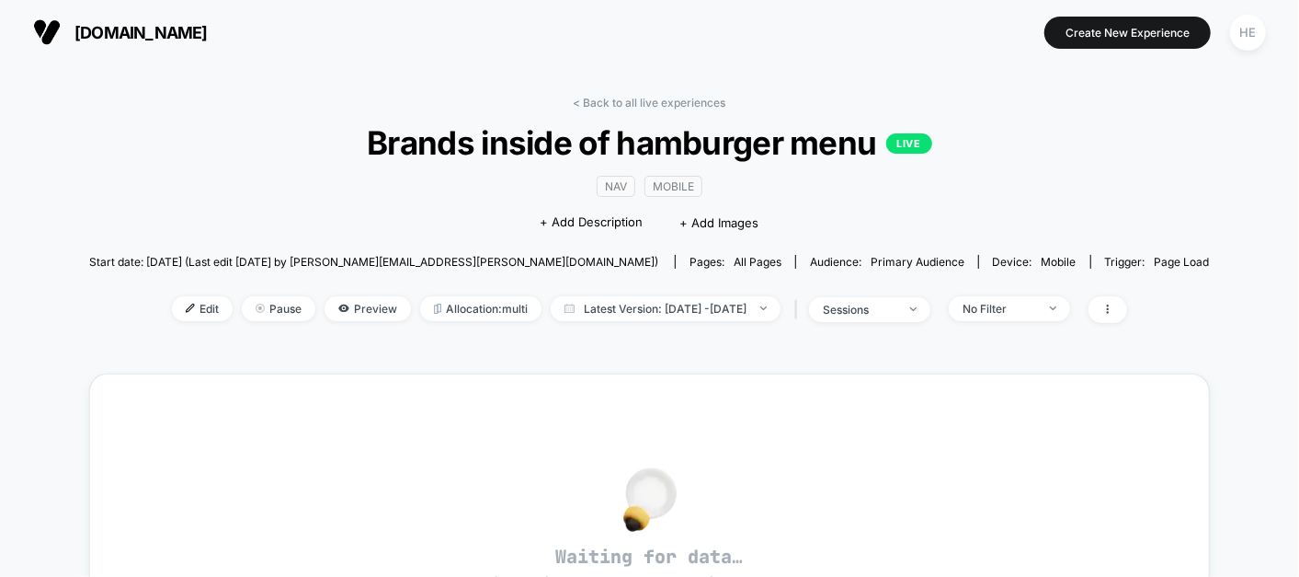
click at [659, 110] on div "< Back to all live experiences Brands inside of hamburger menu LIVE NAV Mobile …" at bounding box center [649, 221] width 1121 height 250
click at [647, 107] on link "< Back to all live experiences" at bounding box center [650, 103] width 153 height 14
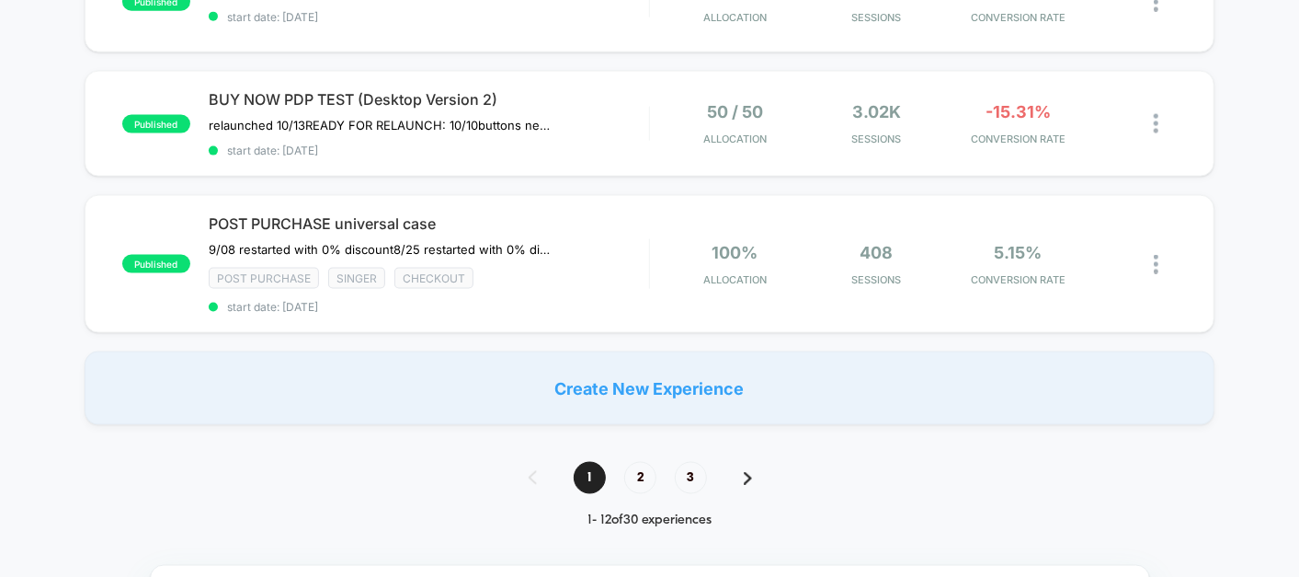
scroll to position [1407, 0]
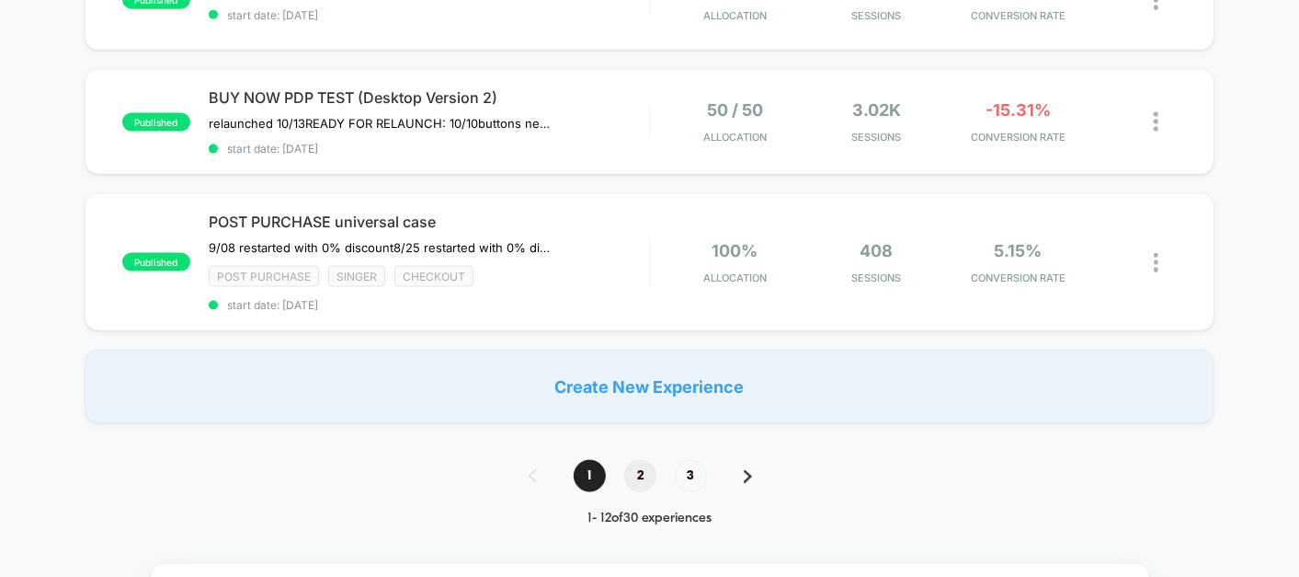
click at [643, 460] on span "2" at bounding box center [640, 476] width 32 height 32
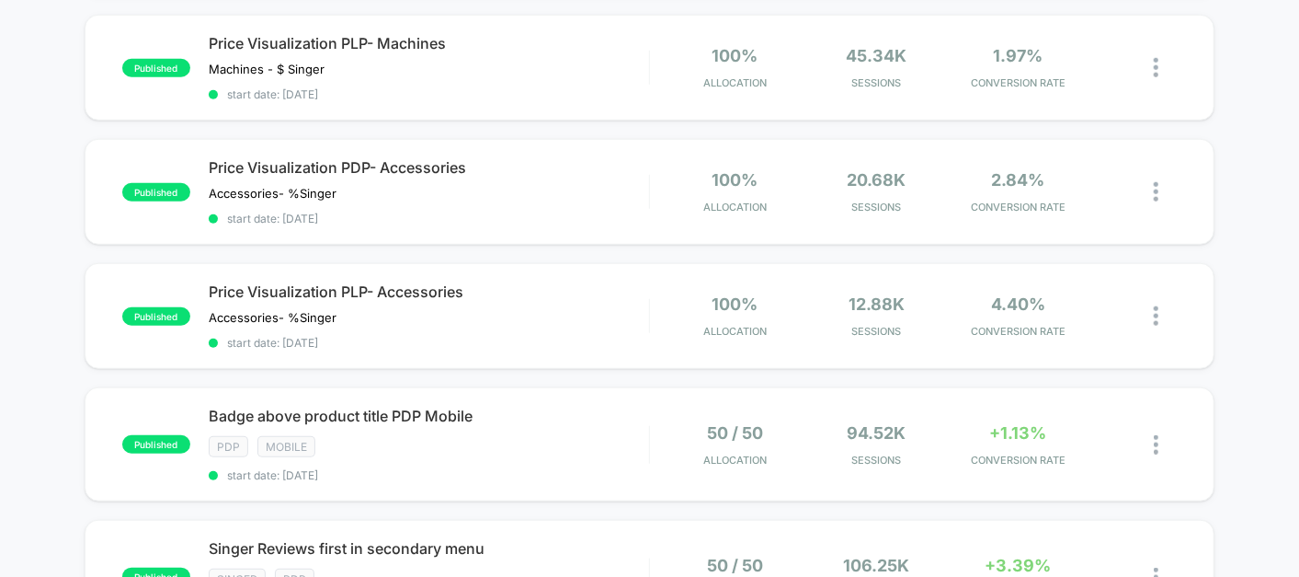
scroll to position [691, 0]
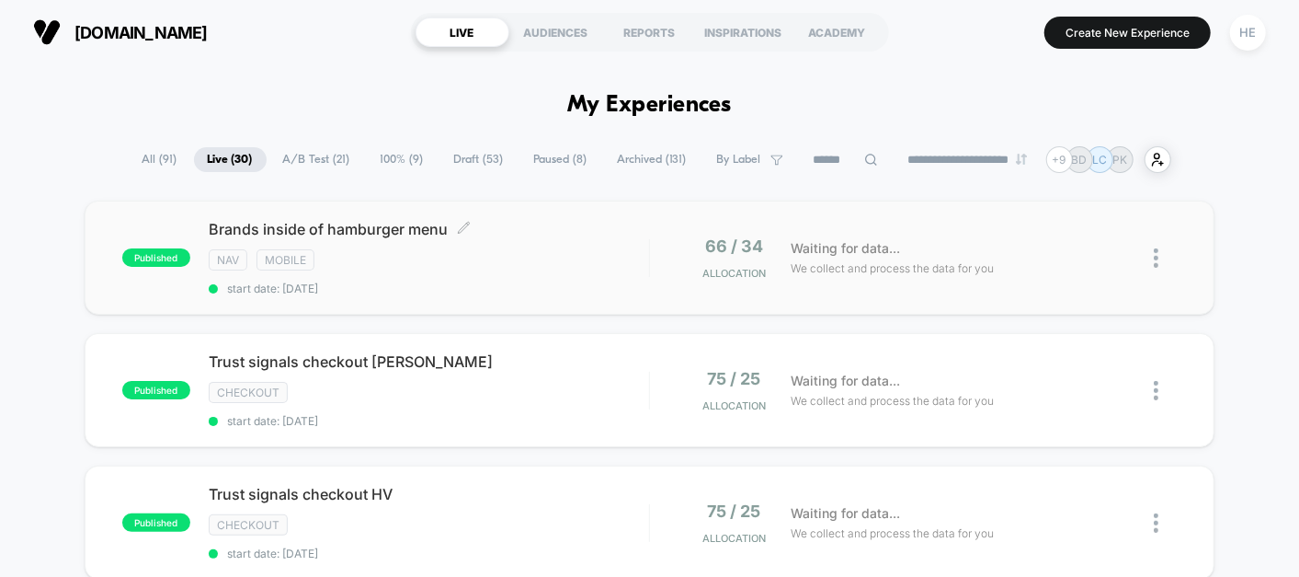
click at [480, 239] on div "Brands inside of hamburger menu Click to edit experience details Click to edit …" at bounding box center [429, 257] width 441 height 75
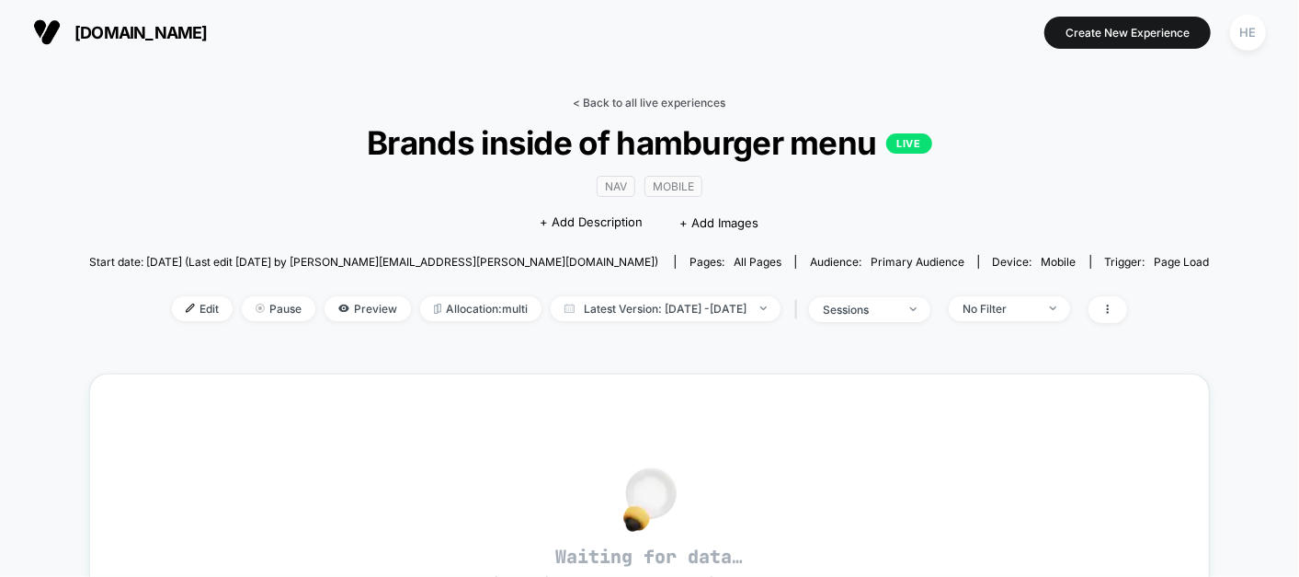
click at [654, 107] on link "< Back to all live experiences" at bounding box center [650, 103] width 153 height 14
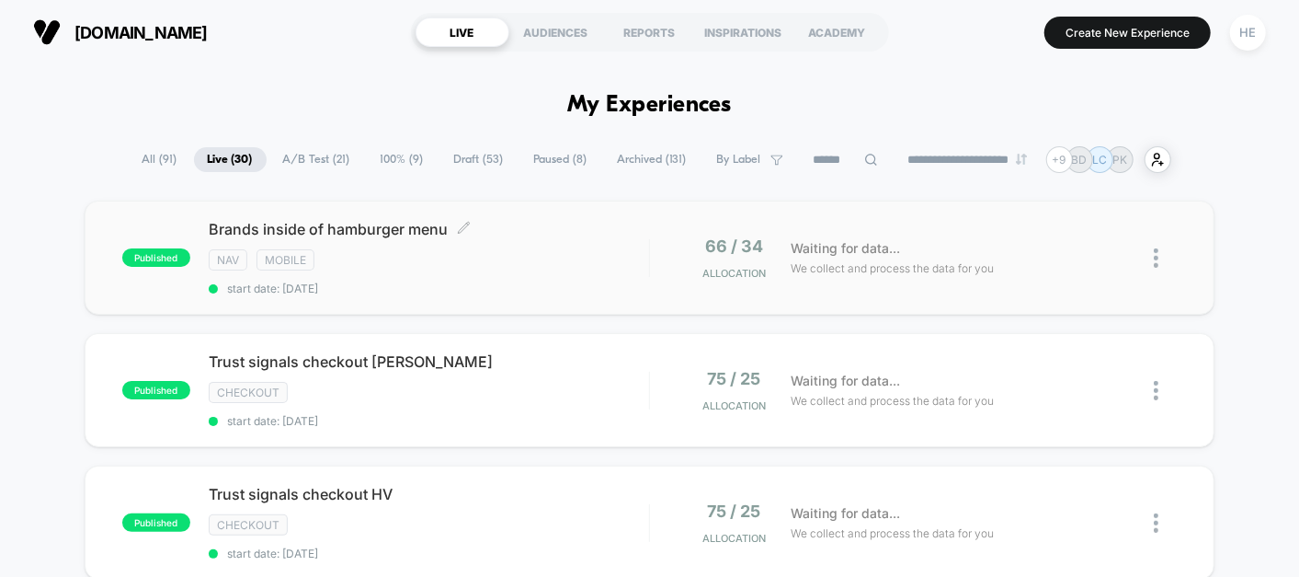
click at [542, 268] on div "Brands inside of hamburger menu Click to edit experience details Click to edit …" at bounding box center [429, 257] width 441 height 75
